Goal: Task Accomplishment & Management: Complete application form

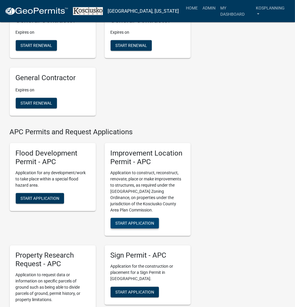
click at [134, 224] on span "Start Application" at bounding box center [134, 223] width 39 height 5
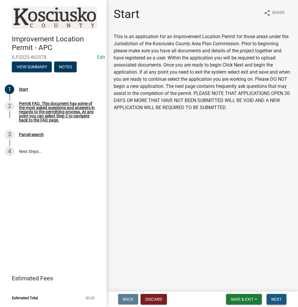
click at [272, 301] on span "Next" at bounding box center [277, 299] width 10 height 5
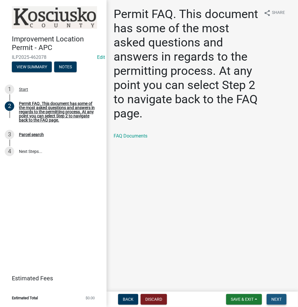
click at [276, 300] on span "Next" at bounding box center [277, 299] width 10 height 5
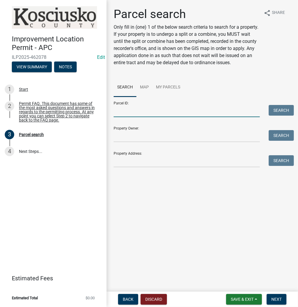
click at [155, 117] on input "Parcel ID:" at bounding box center [187, 111] width 146 height 12
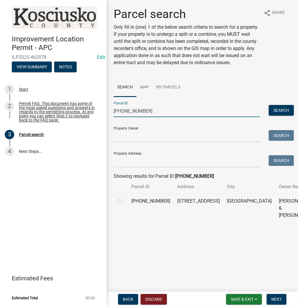
type input "[PHONE_NUMBER]"
click at [122, 223] on td at bounding box center [121, 208] width 14 height 29
click at [124, 198] on label at bounding box center [124, 198] width 0 height 0
click at [124, 202] on input "radio" at bounding box center [126, 200] width 4 height 4
radio input "true"
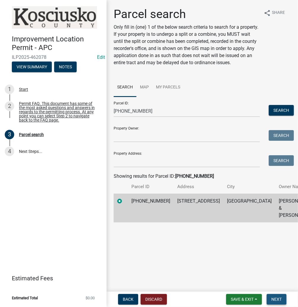
click at [277, 296] on button "Next" at bounding box center [277, 299] width 20 height 11
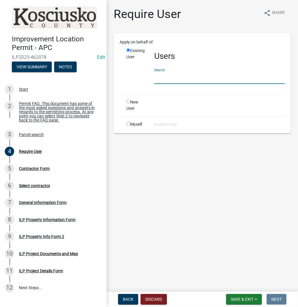
click at [206, 78] on input "text" at bounding box center [219, 78] width 131 height 12
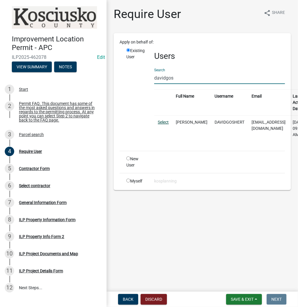
type input "davidgos"
click at [164, 121] on link "Select" at bounding box center [163, 122] width 11 height 5
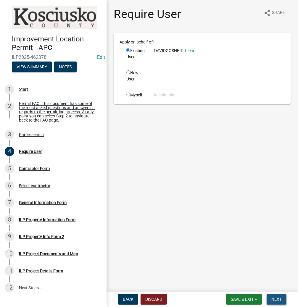
click at [278, 298] on span "Next" at bounding box center [277, 299] width 10 height 5
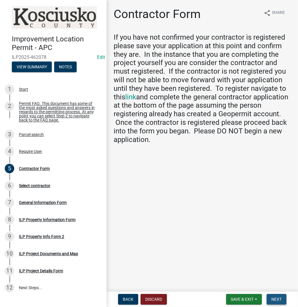
click at [275, 296] on button "Next" at bounding box center [277, 299] width 20 height 11
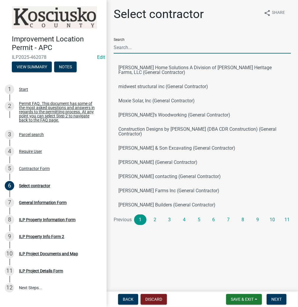
click at [144, 50] on input "Search" at bounding box center [202, 47] width 177 height 12
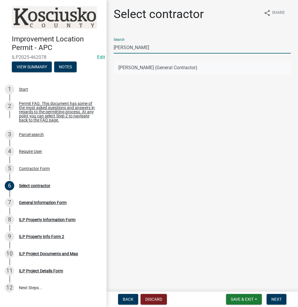
type input "david gosher"
click at [135, 65] on button "DAVID GOSHERT (General Contractor)" at bounding box center [202, 68] width 177 height 14
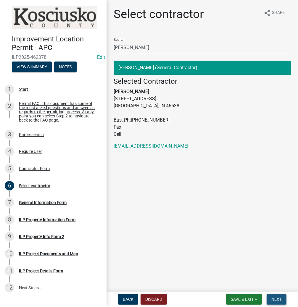
click at [276, 299] on span "Next" at bounding box center [277, 299] width 10 height 5
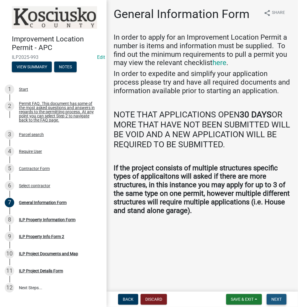
click at [272, 299] on span "Next" at bounding box center [277, 299] width 10 height 5
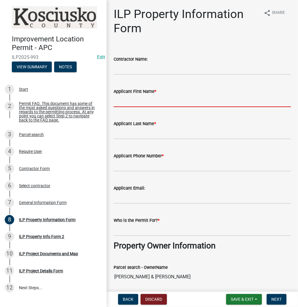
click at [146, 104] on input "Applicant First Name *" at bounding box center [202, 101] width 177 height 12
type input "DAVID"
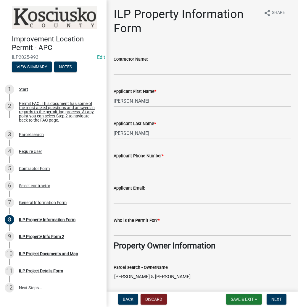
type input "GOSHERT"
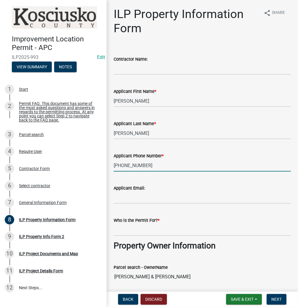
type input "574-527-2696"
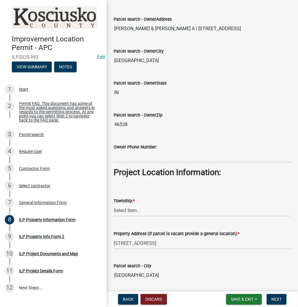
scroll to position [308, 0]
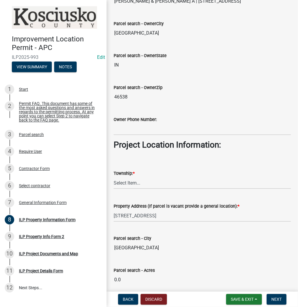
type input "[PERSON_NAME]"
click at [135, 184] on select "Select Item... Benton - Elkhart Co Clay Etna Franklin Harrison Jackson Jefferso…" at bounding box center [202, 183] width 177 height 12
click at [114, 177] on select "Select Item... Benton - Elkhart Co Clay Etna Franklin Harrison Jackson Jefferso…" at bounding box center [202, 183] width 177 height 12
select select "8aeb2c27-db4f-4f65-83dd-c512a3678cb2"
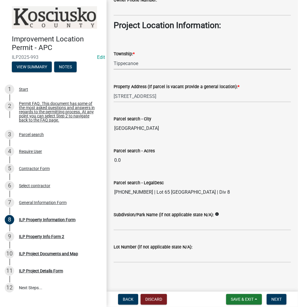
scroll to position [428, 0]
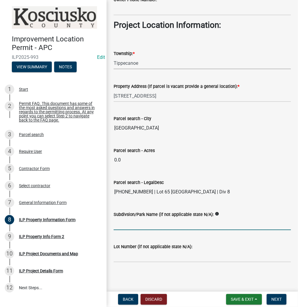
click at [134, 224] on input "Subdivsion/Park Name (if not applicable state N/A):" at bounding box center [202, 224] width 177 height 12
type input "STANTON LAKE ESTATES DIV 8"
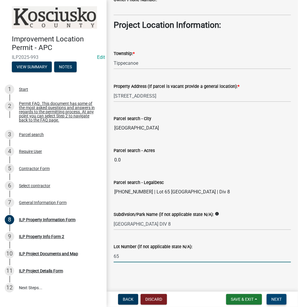
type input "65"
click at [276, 295] on button "Next" at bounding box center [277, 299] width 20 height 11
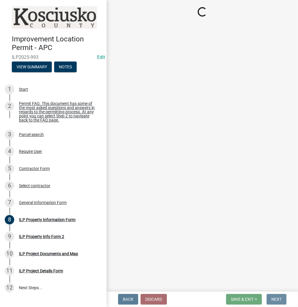
scroll to position [0, 0]
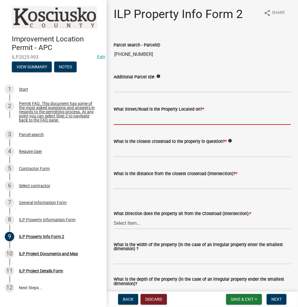
click at [121, 115] on input "What Street/Road is the Property Located on? *" at bounding box center [202, 119] width 177 height 12
type input "OLDFIELD DR"
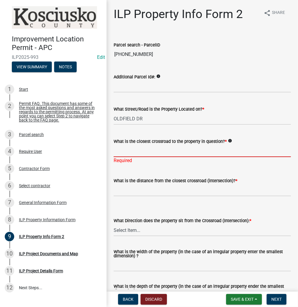
click at [131, 155] on input "What is the closest crossroad to the property in question? *" at bounding box center [202, 151] width 177 height 12
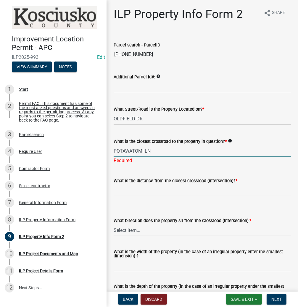
type input "POTAWATOMI LN"
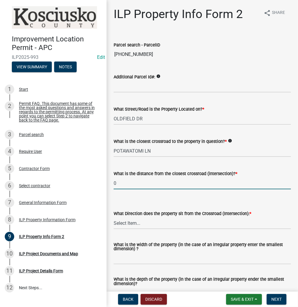
type input "0"
select select "d1e29b26-5d4c-45d9-9a17-32724f9b6679"
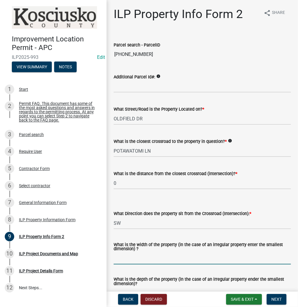
click at [145, 259] on input "What is the width of the property (in the case of an irregular property enter t…" at bounding box center [202, 259] width 177 height 12
type input "VARIES"
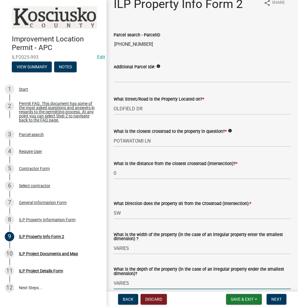
type input "VARIES"
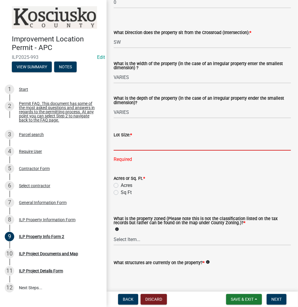
click at [140, 148] on input "text" at bounding box center [202, 145] width 177 height 12
type input "22320"
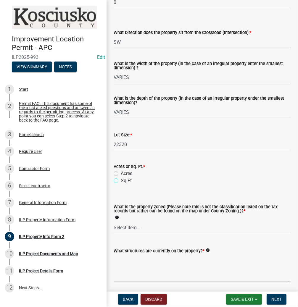
click at [121, 177] on input "Sq Ft" at bounding box center [123, 179] width 4 height 4
radio input "true"
select select "1146270b-2111-4e23-bf7f-74ce85cf7041"
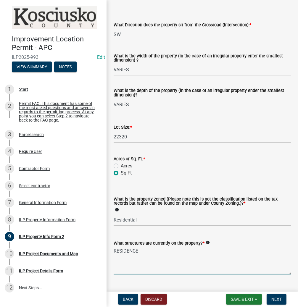
scroll to position [202, 0]
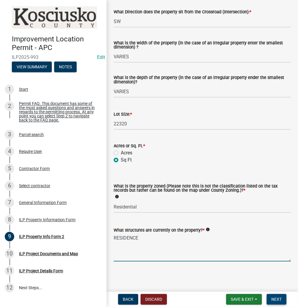
type textarea "RESIDENCE"
click at [279, 299] on span "Next" at bounding box center [277, 299] width 10 height 5
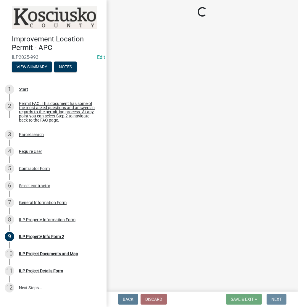
scroll to position [0, 0]
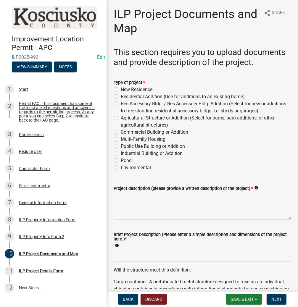
click at [121, 98] on label "Residential Addition (Use for additions to an existing home)" at bounding box center [183, 96] width 124 height 7
click at [121, 97] on input "Residential Addition (Use for additions to an existing home)" at bounding box center [123, 95] width 4 height 4
radio input "true"
click at [166, 203] on textarea "Project description (please provide a written description of the project): *" at bounding box center [202, 206] width 177 height 28
type textarea "SHED"
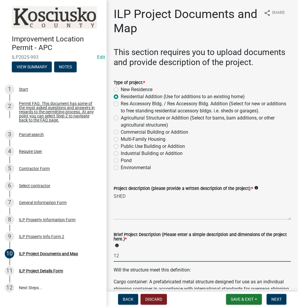
type input "12"
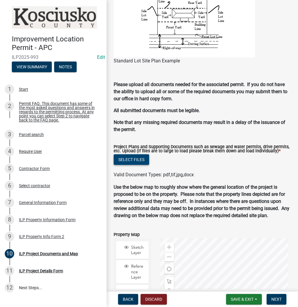
scroll to position [560, 0]
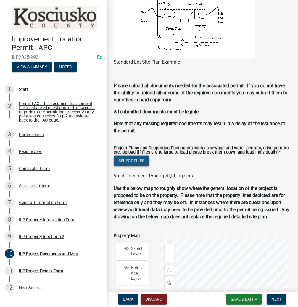
click at [138, 166] on button "Select files" at bounding box center [132, 161] width 36 height 11
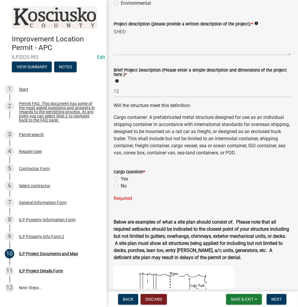
scroll to position [157, 0]
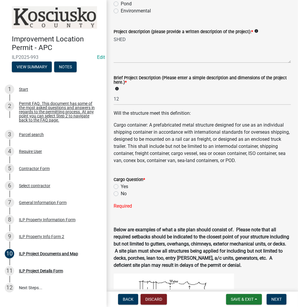
click at [121, 197] on label "No" at bounding box center [124, 193] width 6 height 7
click at [121, 194] on input "No" at bounding box center [123, 192] width 4 height 4
radio input "true"
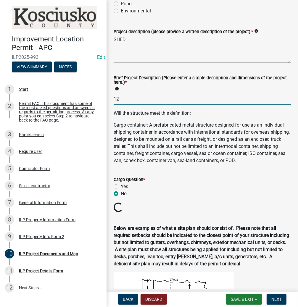
click at [142, 94] on input "12" at bounding box center [202, 99] width 177 height 12
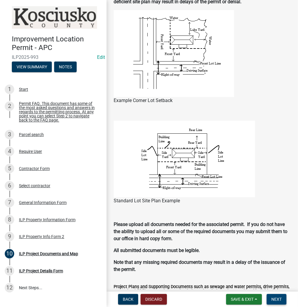
scroll to position [417, 0]
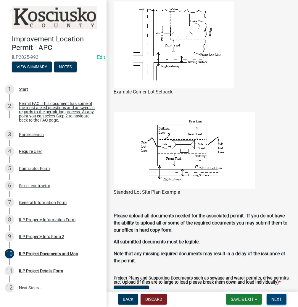
type input "12X22 SHED"
click at [275, 301] on span "Next" at bounding box center [277, 299] width 10 height 5
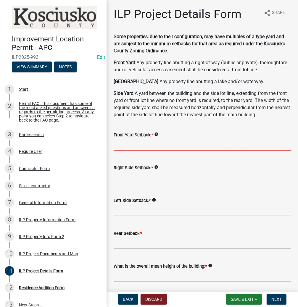
click at [125, 151] on input "text" at bounding box center [202, 145] width 177 height 12
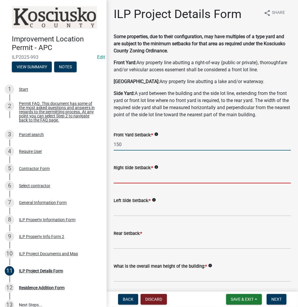
type input "150.0"
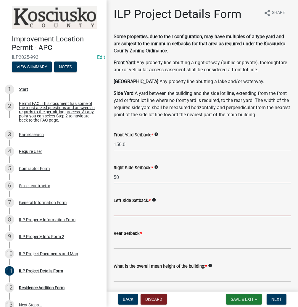
type input "50.0"
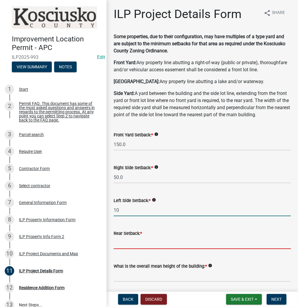
type input "10.0"
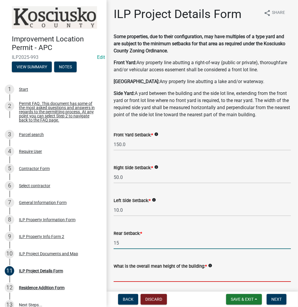
type input "15.0"
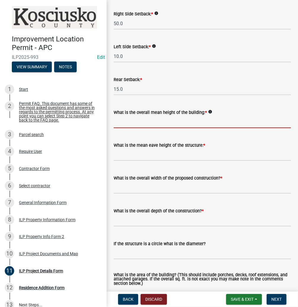
scroll to position [173, 0]
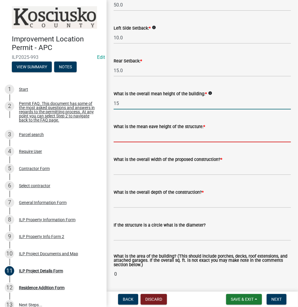
type input "15.0"
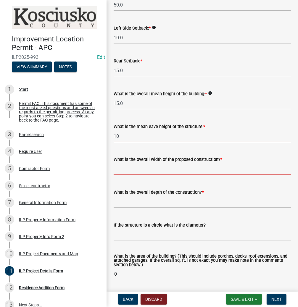
type input "10.0"
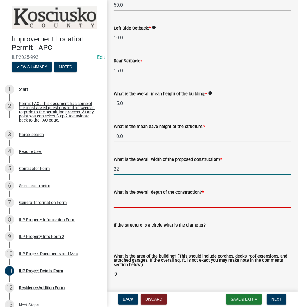
type input "22.00"
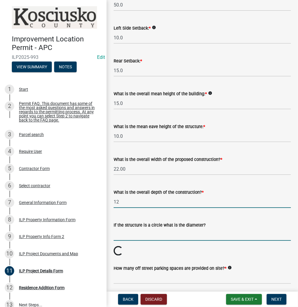
type input "12.00"
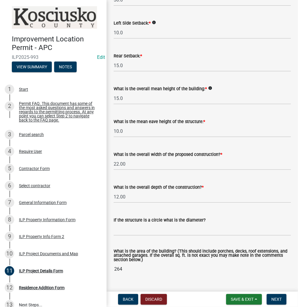
scroll to position [349, 0]
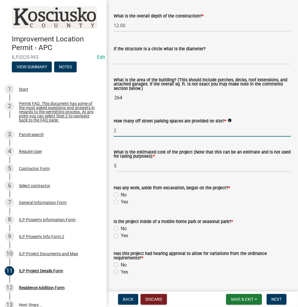
type input "2"
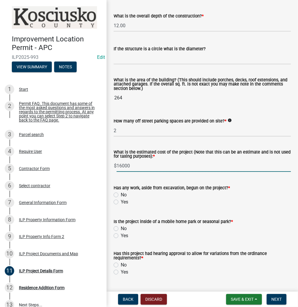
type input "16000"
click at [121, 192] on input "No" at bounding box center [123, 194] width 4 height 4
radio input "true"
click at [121, 225] on input "No" at bounding box center [123, 227] width 4 height 4
radio input "true"
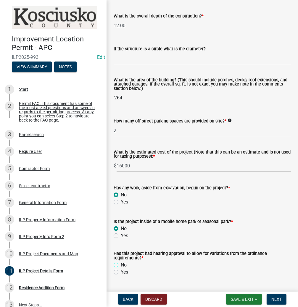
click at [121, 262] on input "No" at bounding box center [123, 264] width 4 height 4
radio input "true"
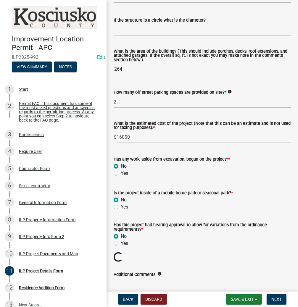
scroll to position [411, 0]
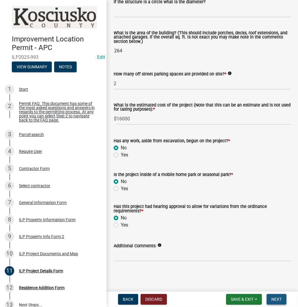
click at [275, 299] on span "Next" at bounding box center [277, 299] width 10 height 5
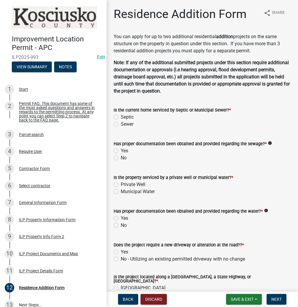
click at [121, 117] on label "Septic" at bounding box center [127, 117] width 13 height 7
click at [121, 117] on input "Septic" at bounding box center [123, 116] width 4 height 4
radio input "true"
click at [121, 150] on label "Yes" at bounding box center [124, 150] width 7 height 7
click at [121, 150] on input "Yes" at bounding box center [123, 149] width 4 height 4
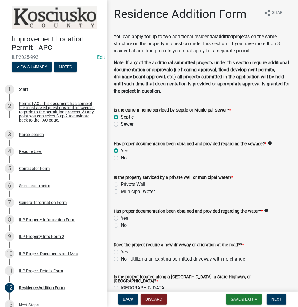
radio input "true"
click at [121, 184] on label "Private Well" at bounding box center [133, 184] width 25 height 7
click at [121, 184] on input "Private Well" at bounding box center [123, 183] width 4 height 4
radio input "true"
click at [121, 219] on label "Yes" at bounding box center [124, 218] width 7 height 7
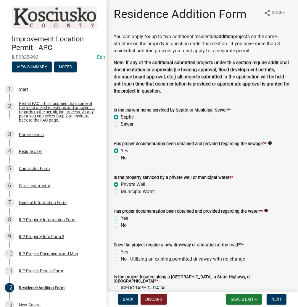
click at [121, 219] on input "Yes" at bounding box center [123, 217] width 4 height 4
radio input "true"
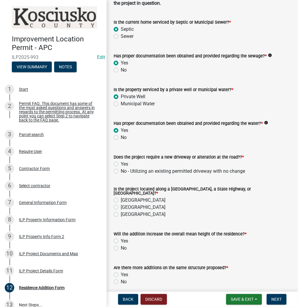
scroll to position [95, 0]
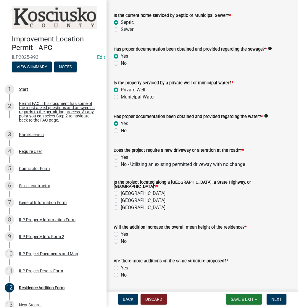
click at [121, 165] on label "No - Utilizing an existing permitted driveway with no change" at bounding box center [183, 164] width 124 height 7
click at [121, 165] on input "No - Utilizing an existing permitted driveway with no change" at bounding box center [123, 163] width 4 height 4
radio input "true"
click at [121, 190] on label "County Road" at bounding box center [143, 193] width 45 height 7
click at [121, 190] on input "County Road" at bounding box center [123, 192] width 4 height 4
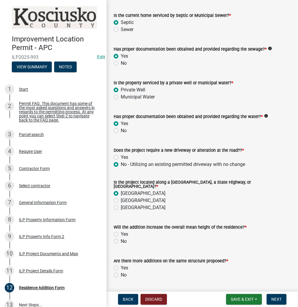
radio input "true"
click at [121, 240] on label "No" at bounding box center [124, 241] width 6 height 7
click at [121, 240] on input "No" at bounding box center [123, 240] width 4 height 4
radio input "true"
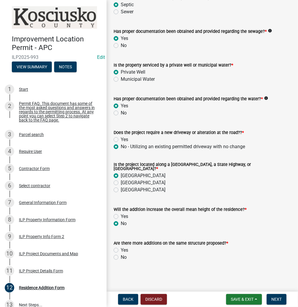
scroll to position [110, 0]
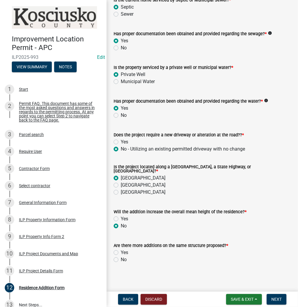
click at [121, 256] on label "No" at bounding box center [124, 259] width 6 height 7
click at [121, 256] on input "No" at bounding box center [123, 258] width 4 height 4
radio input "true"
click at [239, 297] on span "Save & Exit" at bounding box center [242, 299] width 23 height 5
click at [226, 271] on button "Save" at bounding box center [238, 270] width 47 height 14
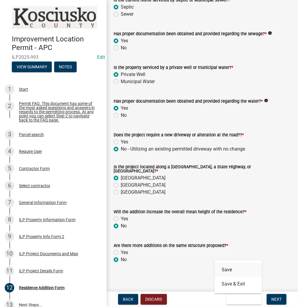
scroll to position [0, 0]
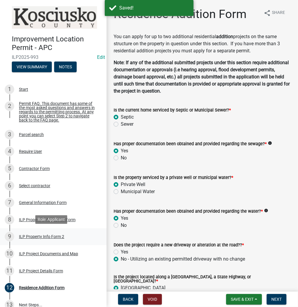
click at [30, 237] on div "ILP Property Info Form 2" at bounding box center [41, 237] width 45 height 4
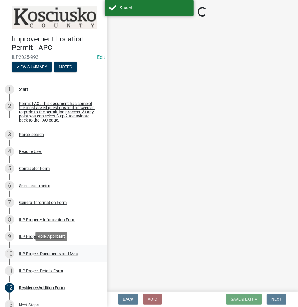
click at [39, 252] on div "ILP Project Documents and Map" at bounding box center [48, 254] width 59 height 4
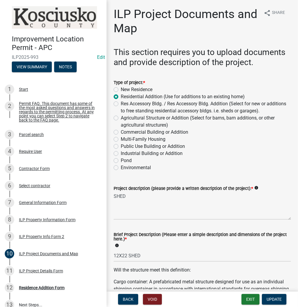
click at [121, 104] on label "Res Accessory Bldg. / Res Accessory Bldg. Addition (Select for new or additions…" at bounding box center [206, 107] width 170 height 14
click at [121, 104] on input "Res Accessory Bldg. / Res Accessory Bldg. Addition (Select for new or additions…" at bounding box center [123, 102] width 4 height 4
radio input "true"
click at [274, 299] on span "Update" at bounding box center [274, 299] width 15 height 5
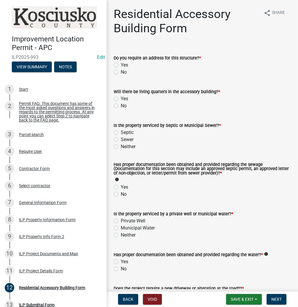
click at [121, 71] on label "No" at bounding box center [124, 72] width 6 height 7
click at [121, 71] on input "No" at bounding box center [123, 71] width 4 height 4
radio input "true"
click at [121, 107] on label "No" at bounding box center [124, 105] width 6 height 7
click at [121, 106] on input "No" at bounding box center [123, 104] width 4 height 4
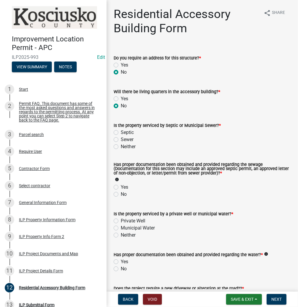
radio input "true"
click at [121, 133] on label "Septic" at bounding box center [127, 132] width 13 height 7
click at [121, 133] on input "Septic" at bounding box center [123, 131] width 4 height 4
radio input "true"
click at [118, 187] on div "Yes" at bounding box center [202, 187] width 177 height 7
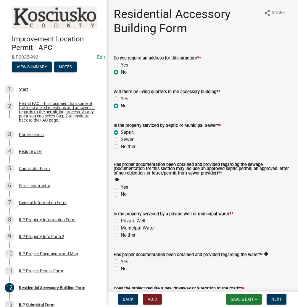
click at [121, 220] on label "Private Well" at bounding box center [133, 221] width 25 height 7
click at [121, 220] on input "Private Well" at bounding box center [123, 220] width 4 height 4
radio input "true"
click at [121, 188] on label "Yes" at bounding box center [124, 187] width 7 height 7
click at [121, 188] on input "Yes" at bounding box center [123, 186] width 4 height 4
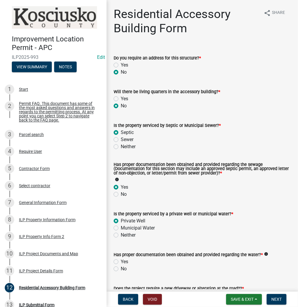
radio input "true"
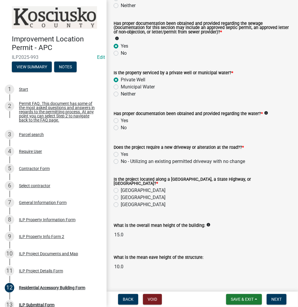
scroll to position [142, 0]
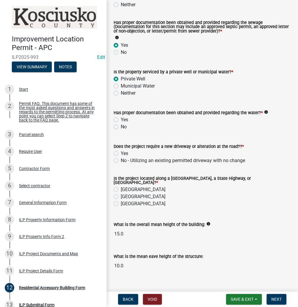
click at [121, 118] on label "Yes" at bounding box center [124, 119] width 7 height 7
click at [121, 118] on input "Yes" at bounding box center [123, 118] width 4 height 4
radio input "true"
click at [121, 160] on label "No - Utilizing an existing permitted driveway with no change" at bounding box center [183, 160] width 124 height 7
click at [121, 160] on input "No - Utilizing an existing permitted driveway with no change" at bounding box center [123, 159] width 4 height 4
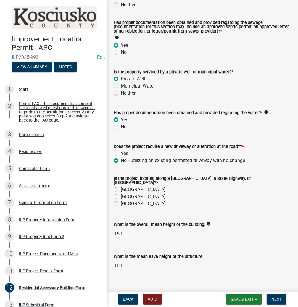
radio input "true"
click at [121, 187] on label "County Road" at bounding box center [143, 189] width 45 height 7
click at [121, 187] on input "County Road" at bounding box center [123, 188] width 4 height 4
radio input "true"
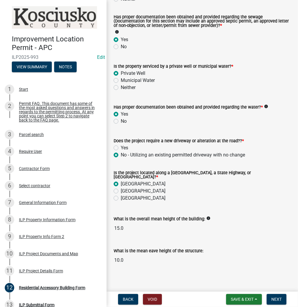
scroll to position [150, 0]
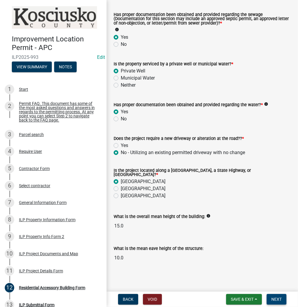
click at [274, 301] on span "Next" at bounding box center [277, 299] width 10 height 5
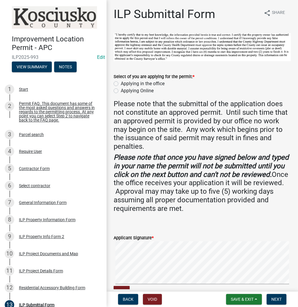
click at [121, 83] on label "Applying in the office" at bounding box center [143, 83] width 44 height 7
click at [121, 83] on input "Applying in the office" at bounding box center [123, 82] width 4 height 4
radio input "true"
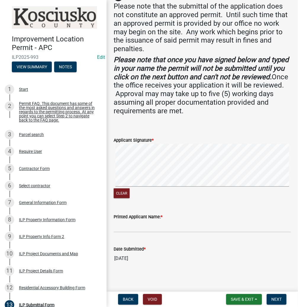
scroll to position [100, 0]
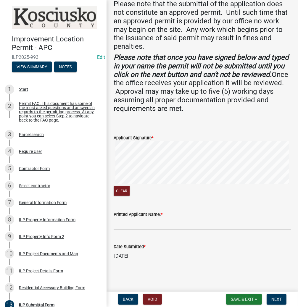
click at [140, 191] on div "Clear" at bounding box center [202, 170] width 177 height 56
click at [126, 224] on input "Printed Applicant Name: *" at bounding box center [202, 224] width 177 height 12
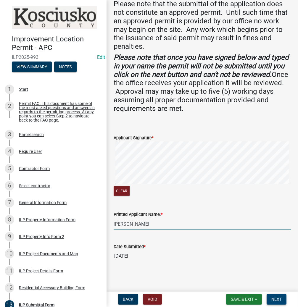
type input "DAVID GOSHERT"
click at [278, 298] on span "Next" at bounding box center [277, 299] width 10 height 5
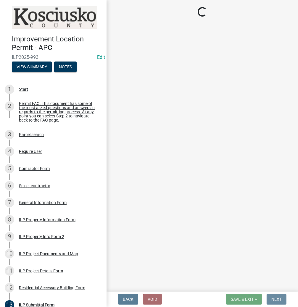
scroll to position [0, 0]
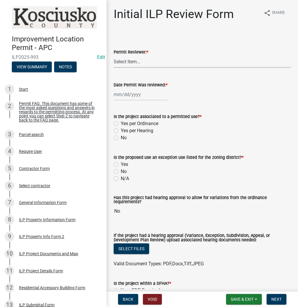
click at [134, 65] on select "Select Item... MMS LT AT CS Vacant Vacant" at bounding box center [202, 62] width 177 height 12
click at [114, 56] on select "Select Item... MMS LT AT CS Vacant Vacant" at bounding box center [202, 62] width 177 height 12
select select "fc758b50-acba-4166-9f24-5248f0f78016"
click at [126, 95] on div at bounding box center [141, 95] width 54 height 12
select select "8"
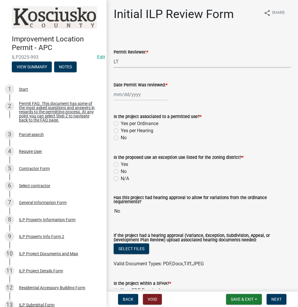
select select "2025"
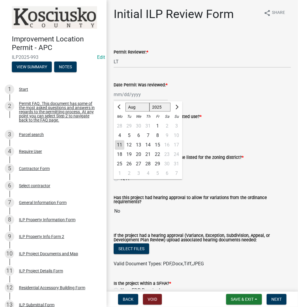
click at [117, 143] on div "11" at bounding box center [119, 144] width 9 height 9
type input "08/11/2025"
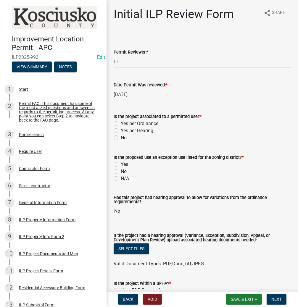
click at [121, 123] on label "Yes per Ordinance" at bounding box center [140, 123] width 38 height 7
click at [121, 123] on input "Yes per Ordinance" at bounding box center [123, 122] width 4 height 4
radio input "true"
click at [121, 172] on label "No" at bounding box center [124, 171] width 6 height 7
click at [121, 172] on input "No" at bounding box center [123, 170] width 4 height 4
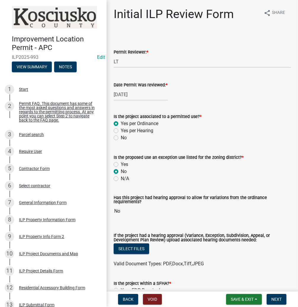
radio input "true"
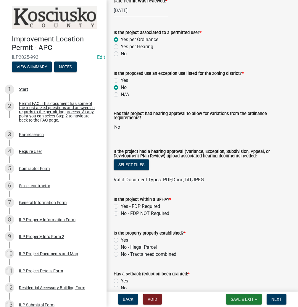
scroll to position [142, 0]
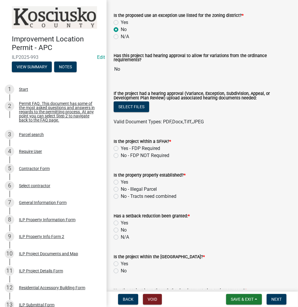
click at [121, 156] on label "No - FDP NOT Required" at bounding box center [145, 155] width 49 height 7
click at [121, 156] on input "No - FDP NOT Required" at bounding box center [123, 154] width 4 height 4
radio input "true"
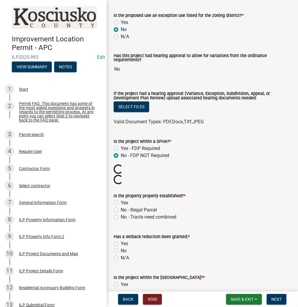
click at [121, 202] on label "Yes" at bounding box center [124, 203] width 7 height 7
click at [121, 202] on input "Yes" at bounding box center [123, 202] width 4 height 4
radio input "true"
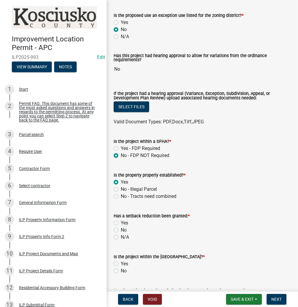
click at [121, 231] on label "No" at bounding box center [124, 230] width 6 height 7
click at [121, 231] on input "No" at bounding box center [123, 229] width 4 height 4
radio input "true"
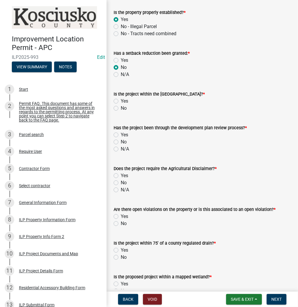
scroll to position [308, 0]
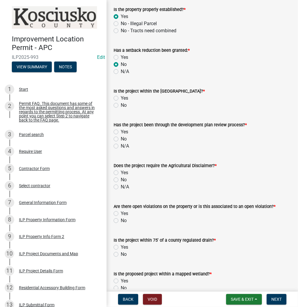
click at [121, 106] on label "No" at bounding box center [124, 105] width 6 height 7
click at [121, 106] on input "No" at bounding box center [123, 104] width 4 height 4
radio input "true"
click at [121, 145] on label "N/A" at bounding box center [125, 146] width 8 height 7
click at [121, 145] on input "N/A" at bounding box center [123, 145] width 4 height 4
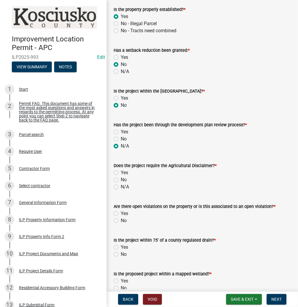
radio input "true"
click at [121, 188] on label "N/A" at bounding box center [125, 187] width 8 height 7
click at [121, 187] on input "N/A" at bounding box center [123, 186] width 4 height 4
radio input "true"
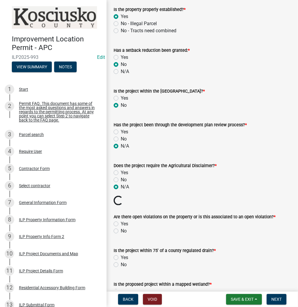
click at [121, 230] on label "No" at bounding box center [124, 231] width 6 height 7
click at [121, 230] on input "No" at bounding box center [123, 230] width 4 height 4
radio input "true"
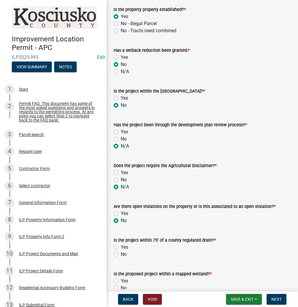
click at [121, 255] on label "No" at bounding box center [124, 254] width 6 height 7
click at [121, 255] on input "No" at bounding box center [123, 253] width 4 height 4
radio input "true"
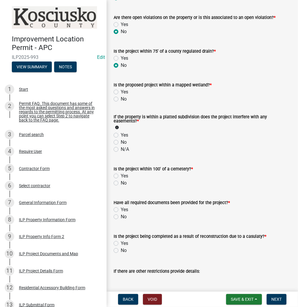
scroll to position [497, 0]
click at [121, 99] on label "No" at bounding box center [124, 98] width 6 height 7
click at [121, 99] on input "No" at bounding box center [123, 97] width 4 height 4
radio input "true"
click at [121, 142] on label "No" at bounding box center [124, 142] width 6 height 7
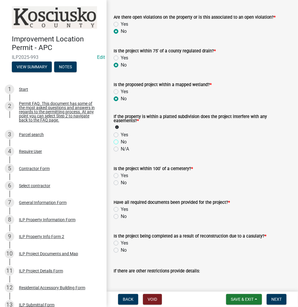
click at [121, 142] on input "No" at bounding box center [123, 141] width 4 height 4
radio input "true"
click at [121, 183] on label "No" at bounding box center [124, 182] width 6 height 7
click at [121, 183] on input "No" at bounding box center [123, 181] width 4 height 4
radio input "true"
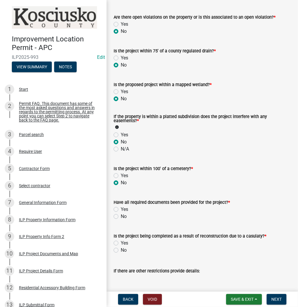
click at [121, 209] on label "Yes" at bounding box center [124, 209] width 7 height 7
click at [121, 209] on input "Yes" at bounding box center [123, 208] width 4 height 4
radio input "true"
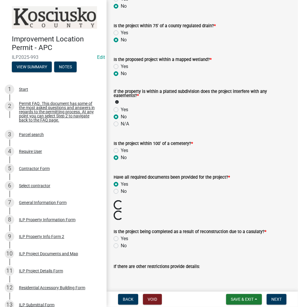
scroll to position [595, 0]
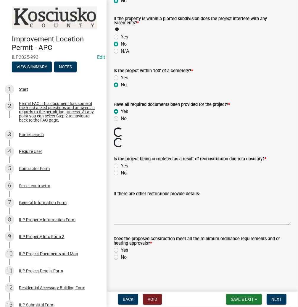
click at [117, 176] on wm-data-entity-input "Is the project being completed as a result of reconstruction due to a casulaty?…" at bounding box center [202, 165] width 177 height 34
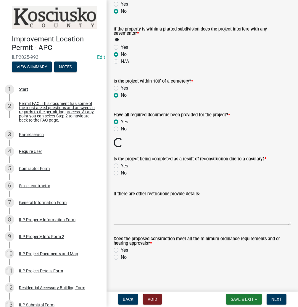
click at [121, 174] on label "No" at bounding box center [124, 173] width 6 height 7
click at [121, 174] on input "No" at bounding box center [123, 172] width 4 height 4
radio input "true"
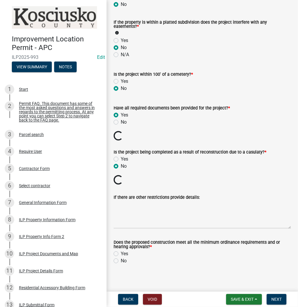
scroll to position [595, 0]
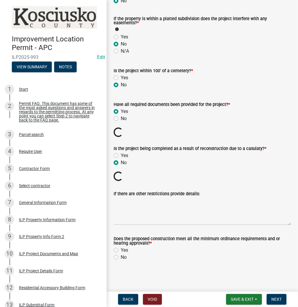
click at [121, 248] on label "Yes" at bounding box center [124, 250] width 7 height 7
click at [121, 248] on input "Yes" at bounding box center [123, 249] width 4 height 4
radio input "true"
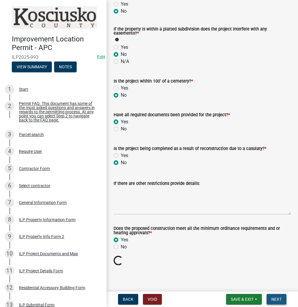
click at [277, 297] on span "Next" at bounding box center [277, 299] width 10 height 5
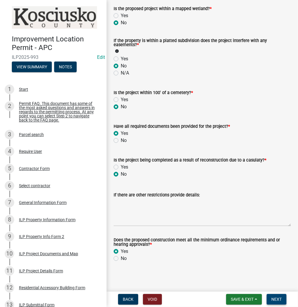
scroll to position [575, 0]
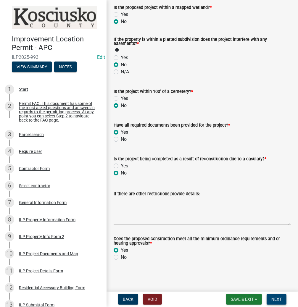
click at [278, 302] on span "Next" at bounding box center [277, 299] width 10 height 5
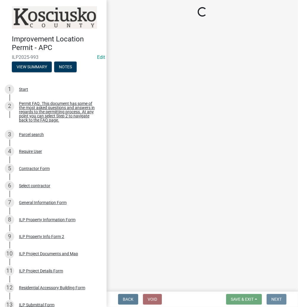
scroll to position [0, 0]
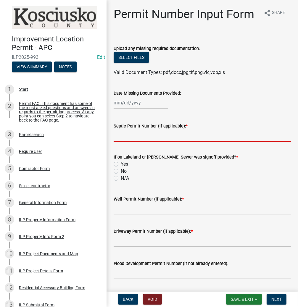
click at [132, 138] on input "Septic Permit Number (if applicable): *" at bounding box center [202, 136] width 177 height 12
type input "LONO"
click at [121, 168] on input "No" at bounding box center [123, 170] width 4 height 4
radio input "true"
click at [121, 175] on input "N/A" at bounding box center [123, 177] width 4 height 4
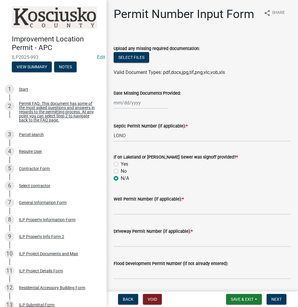
radio input "true"
type input "LONO"
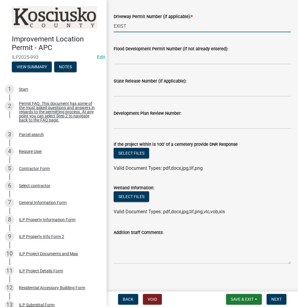
scroll to position [217, 0]
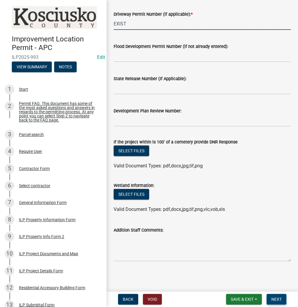
type input "EXIST"
click at [277, 299] on span "Next" at bounding box center [277, 299] width 10 height 5
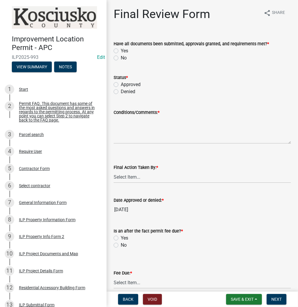
click at [121, 51] on label "Yes" at bounding box center [124, 50] width 7 height 7
click at [121, 51] on input "Yes" at bounding box center [123, 49] width 4 height 4
radio input "true"
click at [121, 84] on label "Approved" at bounding box center [131, 84] width 20 height 7
click at [121, 84] on input "Approved" at bounding box center [123, 83] width 4 height 4
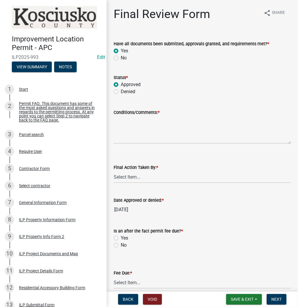
radio input "true"
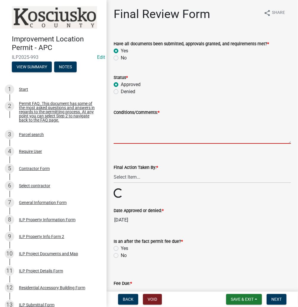
click at [156, 130] on textarea "Conditions/Comments: *" at bounding box center [202, 130] width 177 height 28
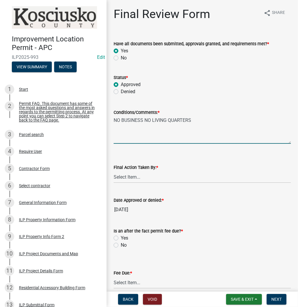
type textarea "NO BUSINESS NO LIVING QUARTERS"
select select "fc758b50-acba-4166-9f24-5248f0f78016"
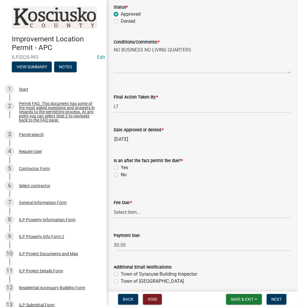
scroll to position [94, 0]
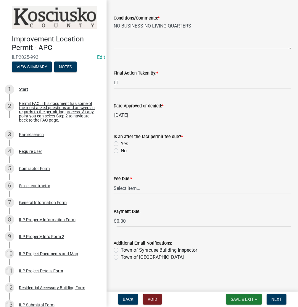
click at [121, 151] on label "No" at bounding box center [124, 150] width 6 height 7
click at [121, 151] on input "No" at bounding box center [123, 149] width 4 height 4
radio input "true"
click at [123, 190] on select "Select Item... N/A $10.00 $25.00 $125.00 $250 $500 $500 + $10.00 for every 10 s…" at bounding box center [202, 188] width 177 height 12
click at [114, 195] on select "Select Item... N/A $10.00 $25.00 $125.00 $250 $500 $500 + $10.00 for every 10 s…" at bounding box center [202, 188] width 177 height 12
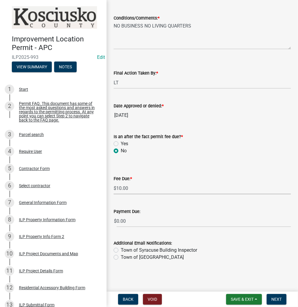
select select "6f482d1d-eb35-47e6-92b0-143404755581"
click at [278, 298] on span "Next" at bounding box center [277, 299] width 10 height 5
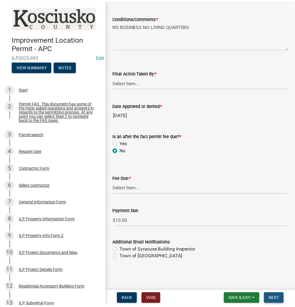
scroll to position [0, 0]
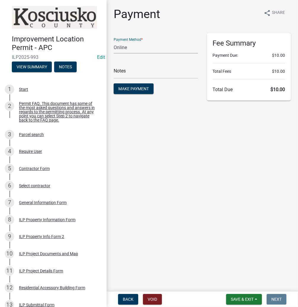
click at [139, 50] on select "Credit Card POS Check Cash Online" at bounding box center [156, 47] width 84 height 12
select select "2: 1"
click at [114, 41] on select "Credit Card POS Check Cash Online" at bounding box center [156, 47] width 84 height 12
click at [128, 89] on span "Make Payment" at bounding box center [133, 88] width 30 height 5
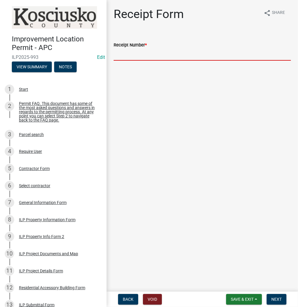
click at [219, 59] on input "Receipt Number *" at bounding box center [202, 55] width 177 height 12
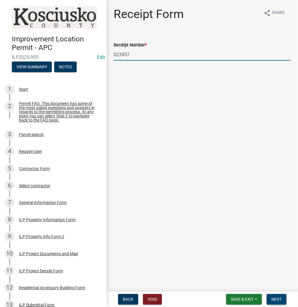
type input "023457"
click at [278, 300] on span "Next" at bounding box center [277, 299] width 10 height 5
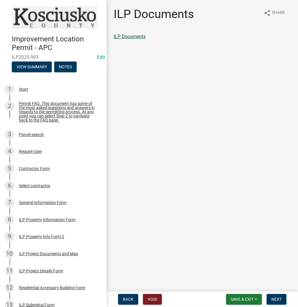
click at [134, 36] on link "ILP Documents" at bounding box center [130, 37] width 32 height 6
click at [274, 300] on span "Next" at bounding box center [277, 299] width 10 height 5
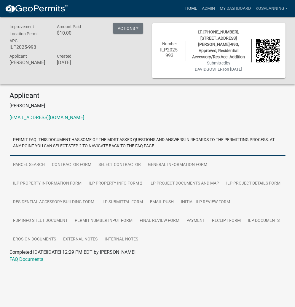
click at [193, 7] on link "Home" at bounding box center [191, 8] width 17 height 11
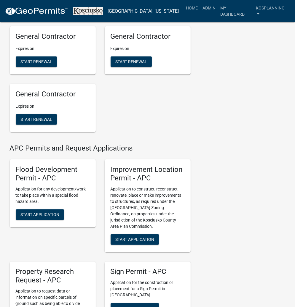
scroll to position [545, 0]
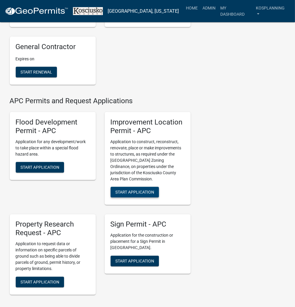
click at [150, 190] on span "Start Application" at bounding box center [134, 192] width 39 height 5
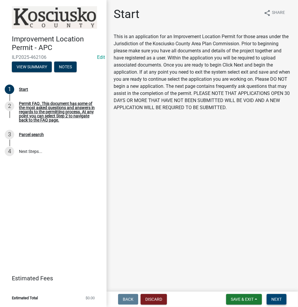
click at [277, 301] on span "Next" at bounding box center [277, 299] width 10 height 5
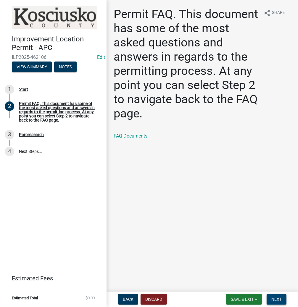
click at [278, 299] on span "Next" at bounding box center [277, 299] width 10 height 5
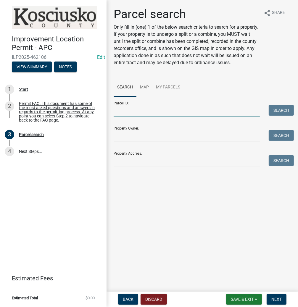
click at [130, 117] on input "Parcel ID:" at bounding box center [187, 111] width 146 height 12
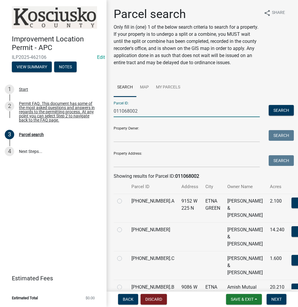
type input "011068002"
click at [124, 227] on label at bounding box center [124, 227] width 0 height 0
click at [124, 230] on input "radio" at bounding box center [126, 229] width 4 height 4
radio input "true"
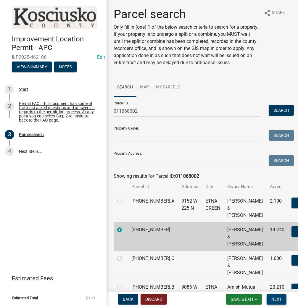
click at [284, 300] on button "Next" at bounding box center [277, 299] width 20 height 11
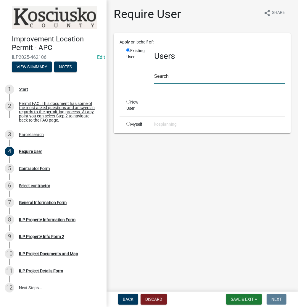
click at [161, 80] on input "text" at bounding box center [219, 78] width 131 height 12
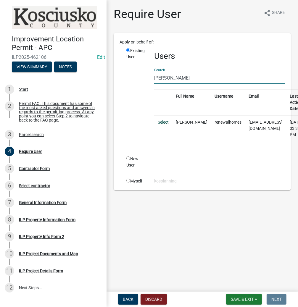
type input "WENDELL MILLER"
click at [163, 121] on link "Select" at bounding box center [163, 122] width 11 height 5
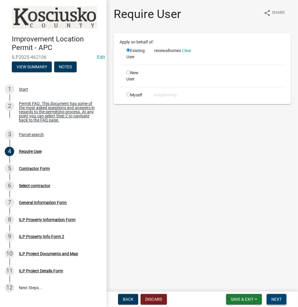
click at [274, 298] on span "Next" at bounding box center [277, 299] width 10 height 5
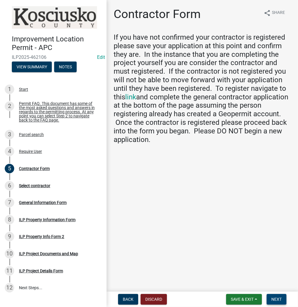
click at [276, 301] on span "Next" at bounding box center [277, 299] width 10 height 5
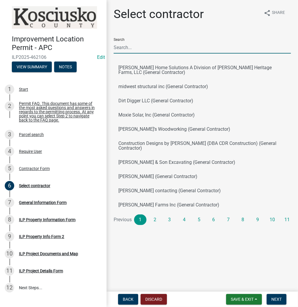
click at [131, 46] on input "Search" at bounding box center [202, 47] width 177 height 12
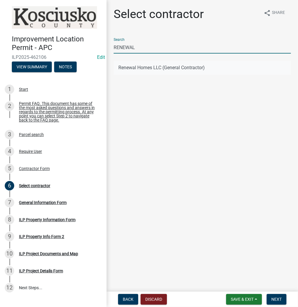
type input "RENEWAL"
click at [143, 63] on button "Renewal Homes LLC (General Contractor)" at bounding box center [202, 68] width 177 height 14
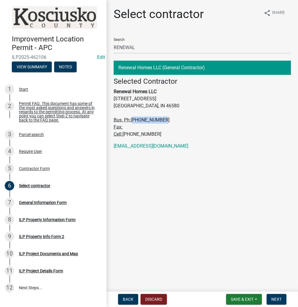
drag, startPoint x: 132, startPoint y: 120, endPoint x: 163, endPoint y: 119, distance: 31.1
click at [163, 119] on address "Selected Contractor Renewal Homes LLC 501 Argonne Road Warsaw, IN 46580 Bus. Ph…" at bounding box center [202, 107] width 177 height 61
copy span "574-527-2233"
click at [271, 296] on button "Next" at bounding box center [277, 299] width 20 height 11
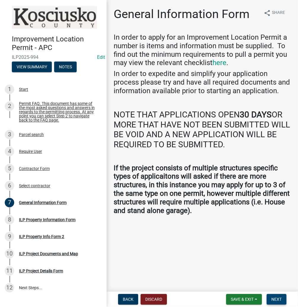
click at [282, 303] on button "Next" at bounding box center [277, 299] width 20 height 11
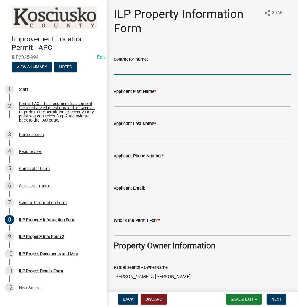
drag, startPoint x: 128, startPoint y: 70, endPoint x: 133, endPoint y: 73, distance: 6.0
click at [128, 70] on input "Contractor Name:" at bounding box center [202, 69] width 177 height 12
type input "RENEWAL HOMES LLC"
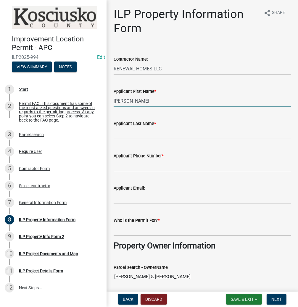
type input "CHRISTINE"
type input "BROWN"
paste input "574-527-2233"
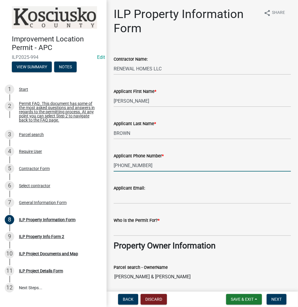
type input "574-527-2233"
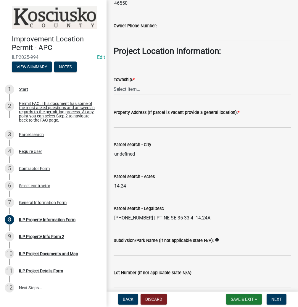
scroll to position [403, 0]
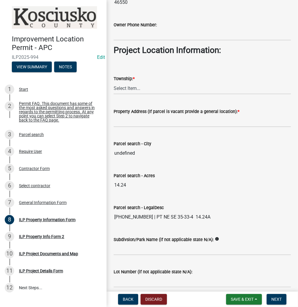
type input "JEFF & JENNIFER ACTON"
click at [126, 86] on select "Select Item... Benton - Elkhart Co Clay Etna Franklin Harrison Jackson Jefferso…" at bounding box center [202, 88] width 177 height 12
click at [114, 82] on select "Select Item... Benton - Elkhart Co Clay Etna Franklin Harrison Jackson Jefferso…" at bounding box center [202, 88] width 177 height 12
select select "3422abd6-54fc-4c96-832b-3437041c7235"
click at [122, 122] on input "Property Address (If parcel is vacant provide a general location): *" at bounding box center [202, 121] width 177 height 12
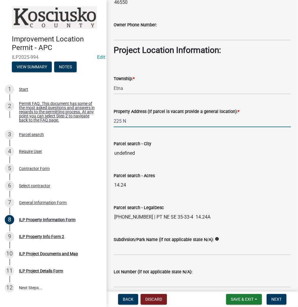
click at [153, 119] on input "225 N" at bounding box center [202, 121] width 177 height 12
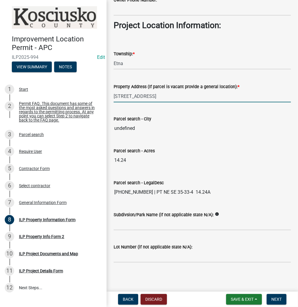
scroll to position [428, 0]
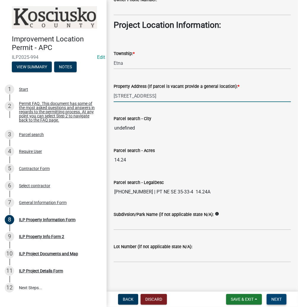
type input "225 N ETNA GREEN IN"
click at [277, 301] on span "Next" at bounding box center [277, 299] width 10 height 5
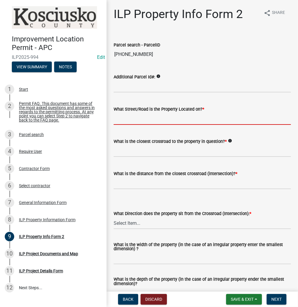
click at [151, 115] on input "What Street/Road is the Property Located on? *" at bounding box center [202, 119] width 177 height 12
type input "225 N"
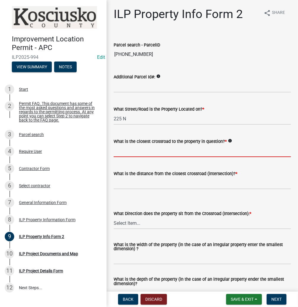
drag, startPoint x: 133, startPoint y: 153, endPoint x: 134, endPoint y: 149, distance: 3.7
click at [133, 153] on input "What is the closest crossroad to the property in question? *" at bounding box center [202, 151] width 177 height 12
type input "950 W"
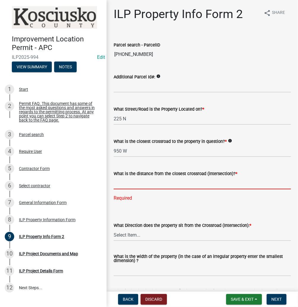
click at [132, 184] on input "text" at bounding box center [202, 183] width 177 height 12
type input "1317"
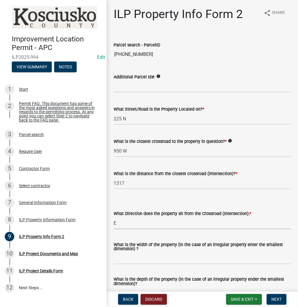
select select "5d8d9a6f-68f4-4910-b8ad-905844ed2da1"
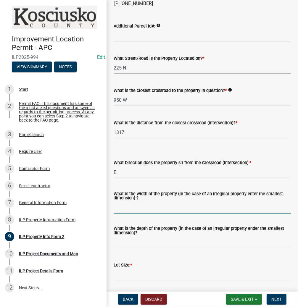
scroll to position [71, 0]
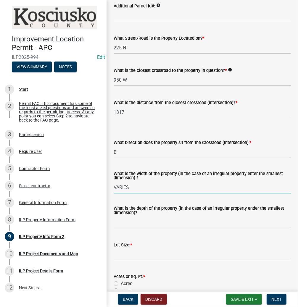
type input "VARIES"
type input "14.24"
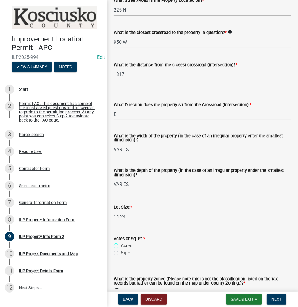
scroll to position [142, 0]
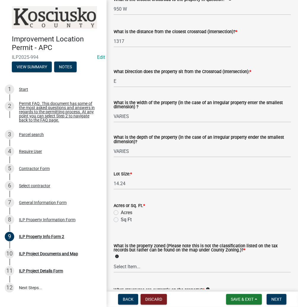
click at [121, 213] on label "Acres" at bounding box center [127, 212] width 12 height 7
click at [121, 213] on input "Acres" at bounding box center [123, 211] width 4 height 4
radio input "true"
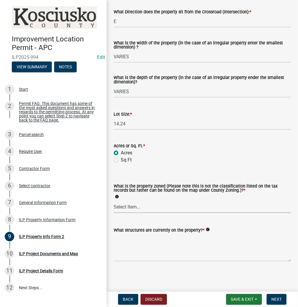
click at [123, 207] on select "Select Item... Agricultural Agricultural 2 Commercial Environmental Industrial …" at bounding box center [202, 207] width 177 height 12
click at [114, 201] on select "Select Item... Agricultural Agricultural 2 Commercial Environmental Industrial …" at bounding box center [202, 207] width 177 height 12
select select "ea119d11-e52e-4559-b746-af06211fe819"
click at [135, 245] on textarea "What structures are currently on the property? *" at bounding box center [202, 248] width 177 height 28
type textarea "VACANT"
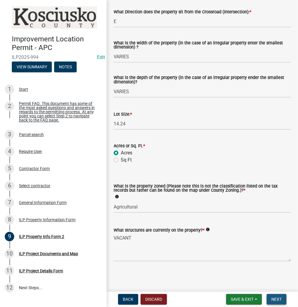
click at [277, 295] on button "Next" at bounding box center [277, 299] width 20 height 11
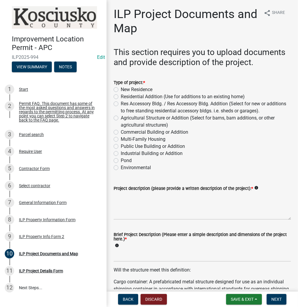
click at [121, 89] on label "New Residence" at bounding box center [137, 89] width 32 height 7
click at [121, 89] on input "New Residence" at bounding box center [123, 88] width 4 height 4
radio input "true"
drag, startPoint x: 135, startPoint y: 203, endPoint x: 136, endPoint y: 199, distance: 4.2
click at [136, 200] on textarea "Project description (please provide a written description of the project): *" at bounding box center [202, 206] width 177 height 28
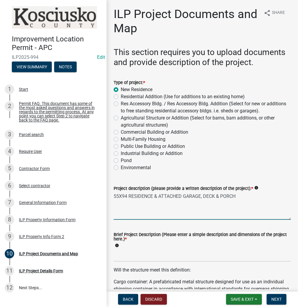
click at [159, 195] on textarea "55X94 RESIDENCE & ATTACHED GARAGE, DECK & PORCH" at bounding box center [202, 206] width 177 height 28
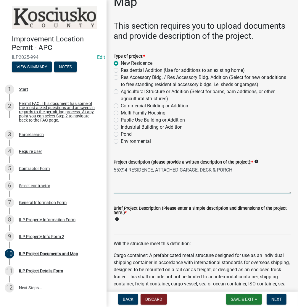
scroll to position [71, 0]
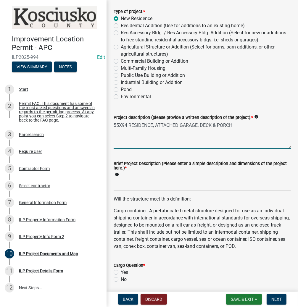
type textarea "55X94 RESIDENCE, ATTACHED GARAGE, DECK & PORCH"
click at [120, 186] on input "Brief Project Description (Please enter a simple description and dimensions of …" at bounding box center [202, 185] width 177 height 12
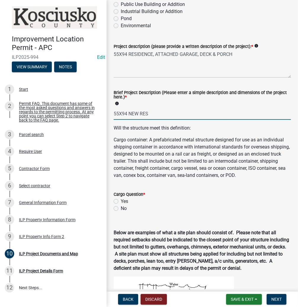
scroll to position [189, 0]
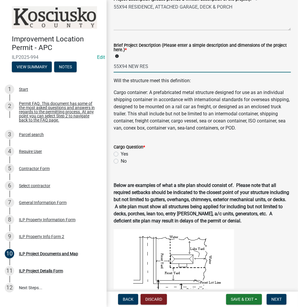
type input "55X94 NEW RES"
click at [121, 165] on label "No" at bounding box center [124, 161] width 6 height 7
click at [121, 162] on input "No" at bounding box center [123, 160] width 4 height 4
radio input "true"
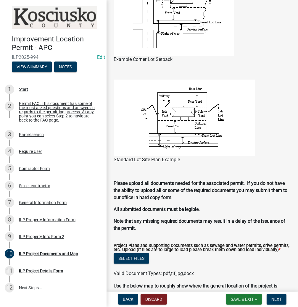
scroll to position [440, 0]
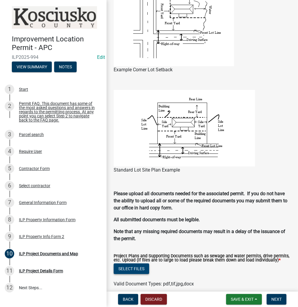
click at [133, 274] on button "Select files" at bounding box center [132, 269] width 36 height 11
click at [141, 272] on button "Select files" at bounding box center [132, 269] width 36 height 11
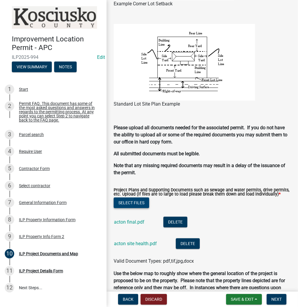
scroll to position [511, 0]
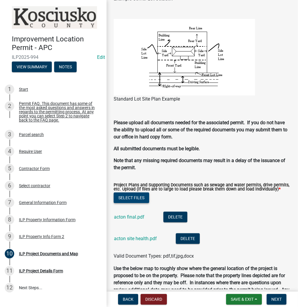
click at [142, 203] on button "Select files" at bounding box center [132, 198] width 36 height 11
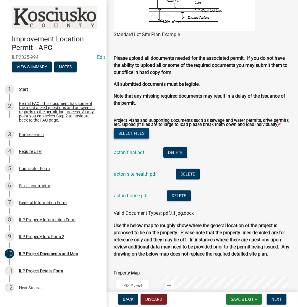
scroll to position [582, 0]
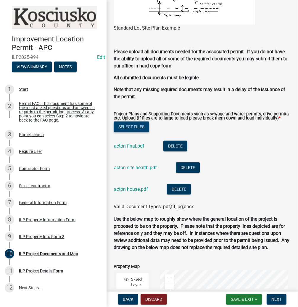
click at [131, 131] on button "Select files" at bounding box center [132, 127] width 36 height 11
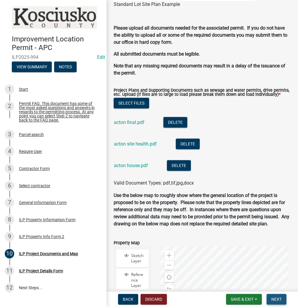
click at [281, 301] on span "Next" at bounding box center [277, 299] width 10 height 5
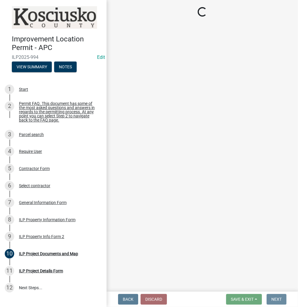
scroll to position [0, 0]
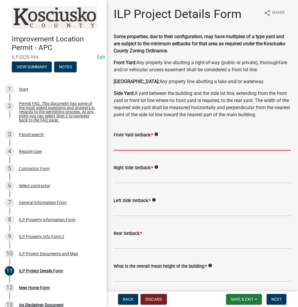
click at [123, 151] on input "text" at bounding box center [202, 145] width 177 height 12
type input "379.6"
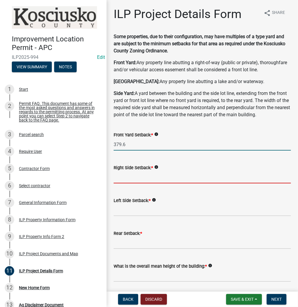
click at [140, 184] on input "text" at bounding box center [202, 177] width 177 height 12
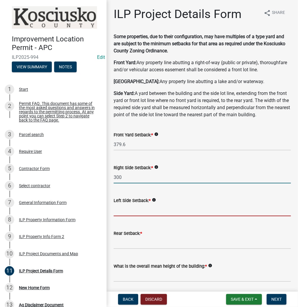
type input "300.0"
click at [128, 216] on input "text" at bounding box center [202, 210] width 177 height 12
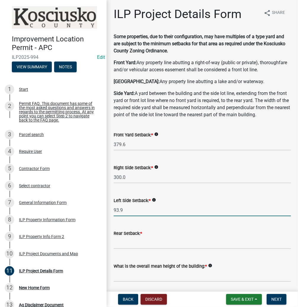
type input "93.9"
click at [123, 249] on input "text" at bounding box center [202, 243] width 177 height 12
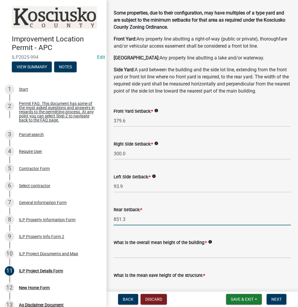
scroll to position [71, 0]
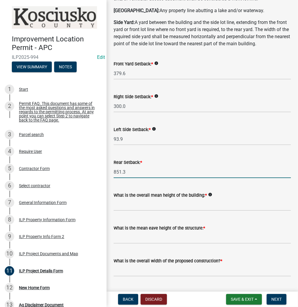
type input "851.3"
click at [140, 211] on input "text" at bounding box center [202, 205] width 177 height 12
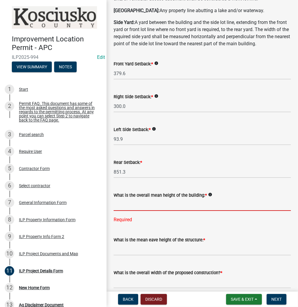
click at [121, 211] on input "text" at bounding box center [202, 205] width 177 height 12
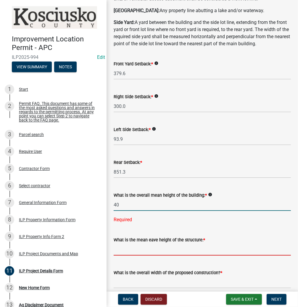
type input "40.0"
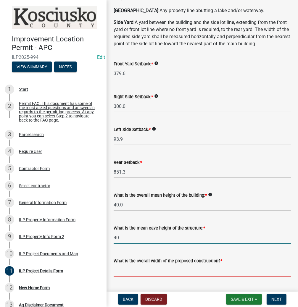
type input "40.0"
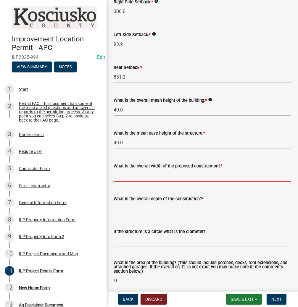
scroll to position [167, 0]
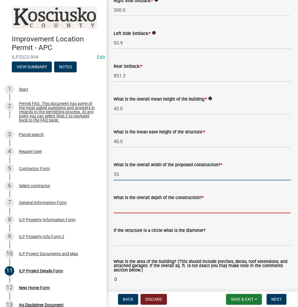
type input "55.00"
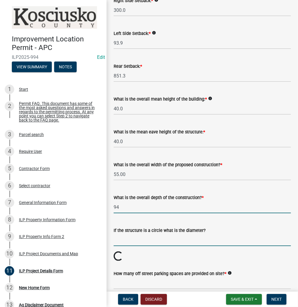
type input "94.00"
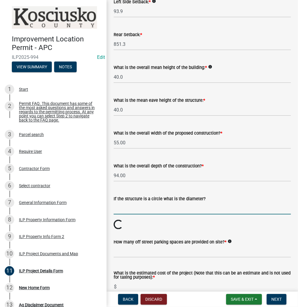
scroll to position [238, 0]
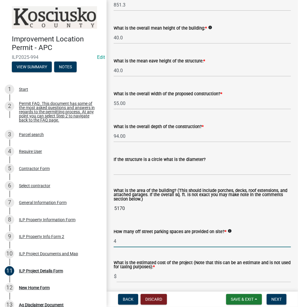
type input "4"
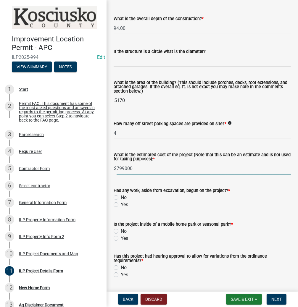
scroll to position [388, 0]
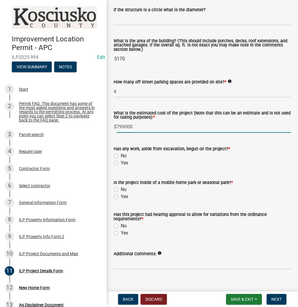
type input "799000"
click at [121, 160] on label "No" at bounding box center [124, 155] width 6 height 7
click at [121, 156] on input "No" at bounding box center [123, 154] width 4 height 4
radio input "true"
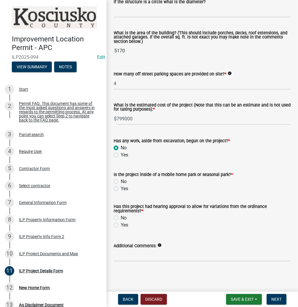
click at [121, 181] on label "No" at bounding box center [124, 181] width 6 height 7
click at [121, 181] on input "No" at bounding box center [123, 180] width 4 height 4
radio input "true"
click at [121, 218] on label "No" at bounding box center [124, 218] width 6 height 7
click at [121, 218] on input "No" at bounding box center [123, 217] width 4 height 4
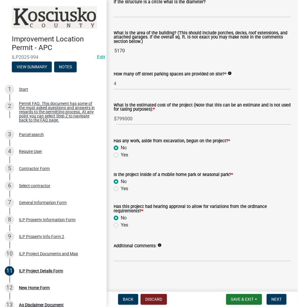
radio input "true"
click at [280, 296] on button "Next" at bounding box center [277, 299] width 20 height 11
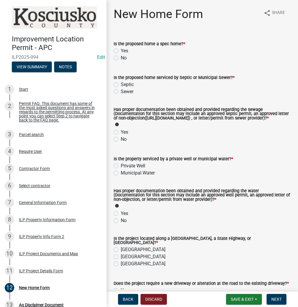
click at [121, 58] on label "No" at bounding box center [124, 57] width 6 height 7
click at [121, 58] on input "No" at bounding box center [123, 56] width 4 height 4
radio input "true"
click at [121, 84] on label "Septic" at bounding box center [127, 84] width 13 height 7
click at [121, 84] on input "Septic" at bounding box center [123, 83] width 4 height 4
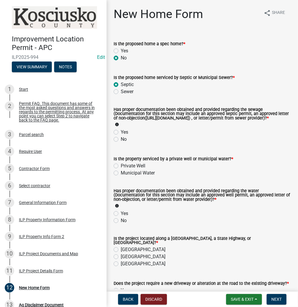
radio input "true"
click at [121, 136] on label "Yes" at bounding box center [124, 132] width 7 height 7
click at [121, 133] on input "Yes" at bounding box center [123, 131] width 4 height 4
radio input "true"
click at [121, 169] on label "Private Well" at bounding box center [133, 166] width 25 height 7
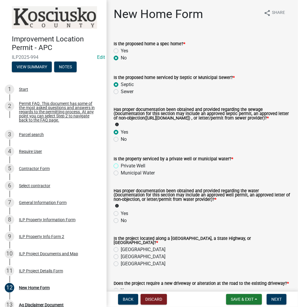
click at [121, 166] on input "Private Well" at bounding box center [123, 165] width 4 height 4
radio input "true"
click at [121, 217] on label "Yes" at bounding box center [124, 213] width 7 height 7
click at [121, 214] on input "Yes" at bounding box center [123, 212] width 4 height 4
radio input "true"
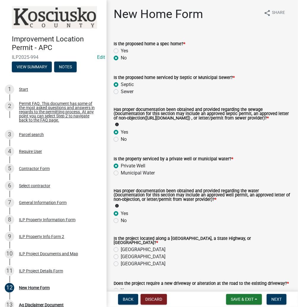
drag, startPoint x: 115, startPoint y: 252, endPoint x: 122, endPoint y: 255, distance: 7.9
click at [121, 253] on label "County Road" at bounding box center [143, 249] width 45 height 7
click at [121, 250] on input "County Road" at bounding box center [123, 248] width 4 height 4
radio input "true"
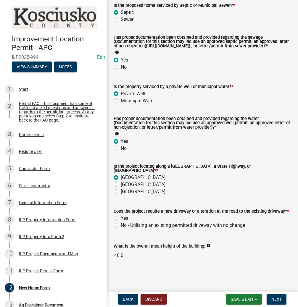
scroll to position [74, 0]
click at [121, 217] on label "Yes" at bounding box center [124, 218] width 7 height 7
click at [121, 217] on input "Yes" at bounding box center [123, 217] width 4 height 4
radio input "true"
click at [276, 301] on span "Next" at bounding box center [277, 299] width 10 height 5
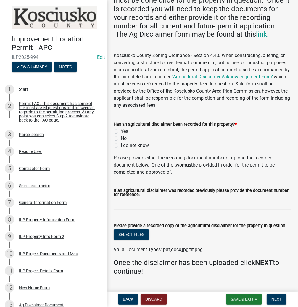
scroll to position [94, 0]
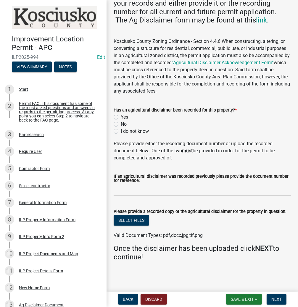
click at [121, 117] on label "Yes" at bounding box center [124, 117] width 7 height 7
click at [121, 117] on input "Yes" at bounding box center [123, 116] width 4 height 4
radio input "true"
click at [130, 221] on button "Select files" at bounding box center [132, 220] width 36 height 11
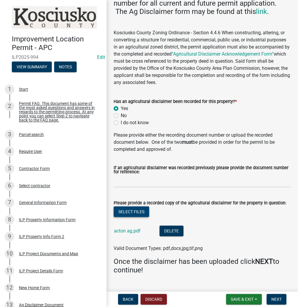
scroll to position [115, 0]
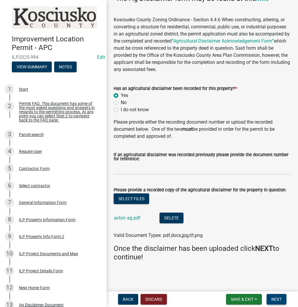
click at [274, 299] on span "Next" at bounding box center [277, 299] width 10 height 5
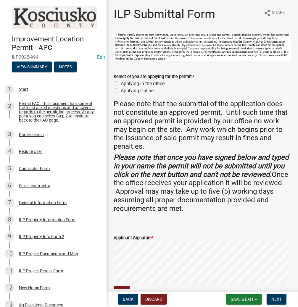
click at [121, 83] on label "Applying in the office" at bounding box center [143, 83] width 44 height 7
click at [121, 83] on input "Applying in the office" at bounding box center [123, 82] width 4 height 4
radio input "true"
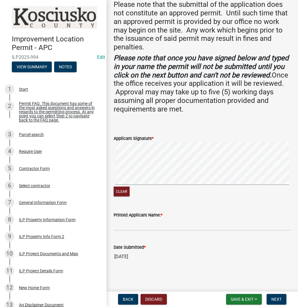
scroll to position [100, 0]
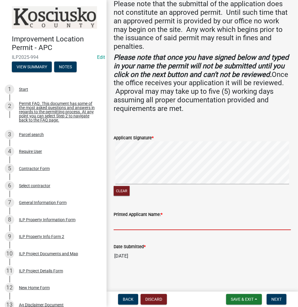
click at [128, 226] on input "Printed Applicant Name: *" at bounding box center [202, 224] width 177 height 12
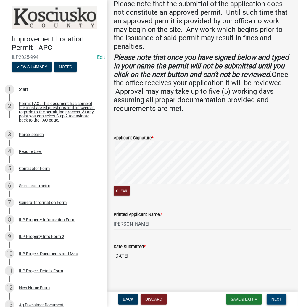
type input "CHRISTINE BROWN"
click at [276, 301] on span "Next" at bounding box center [277, 299] width 10 height 5
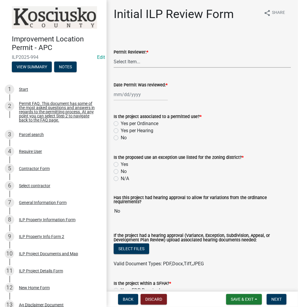
click at [135, 58] on select "Select Item... MMS LT AT CS Vacant Vacant" at bounding box center [202, 62] width 177 height 12
click at [114, 56] on select "Select Item... MMS LT AT CS Vacant Vacant" at bounding box center [202, 62] width 177 height 12
select select "c872cdc8-ca01-49f1-a213-e4b05fa58cd2"
click at [136, 95] on div at bounding box center [141, 95] width 54 height 12
select select "8"
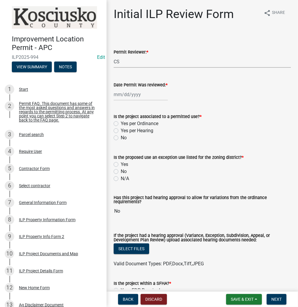
select select "2025"
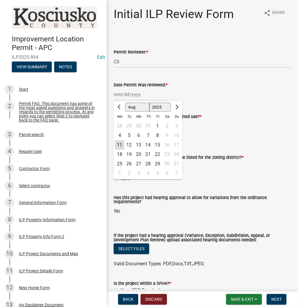
click at [121, 146] on div "11" at bounding box center [119, 144] width 9 height 9
type input "08/11/2025"
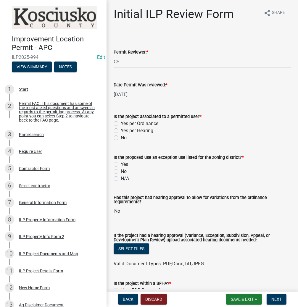
click at [121, 123] on label "Yes per Ordinance" at bounding box center [140, 123] width 38 height 7
click at [121, 123] on input "Yes per Ordinance" at bounding box center [123, 122] width 4 height 4
radio input "true"
click at [121, 172] on label "No" at bounding box center [124, 171] width 6 height 7
click at [121, 172] on input "No" at bounding box center [123, 170] width 4 height 4
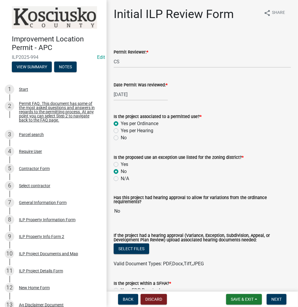
radio input "true"
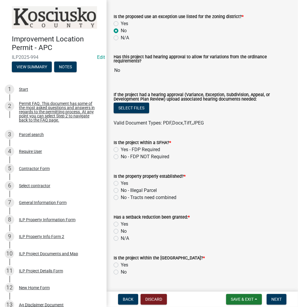
scroll to position [142, 0]
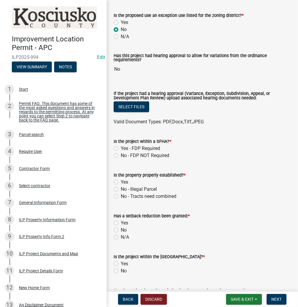
click at [121, 155] on label "No - FDP NOT Required" at bounding box center [145, 155] width 49 height 7
click at [121, 155] on input "No - FDP NOT Required" at bounding box center [123, 154] width 4 height 4
radio input "true"
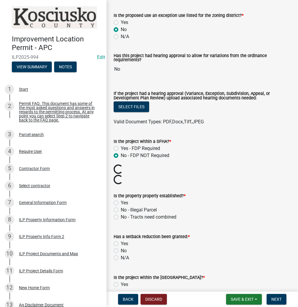
click at [121, 203] on label "Yes" at bounding box center [124, 203] width 7 height 7
click at [121, 203] on input "Yes" at bounding box center [123, 202] width 4 height 4
radio input "true"
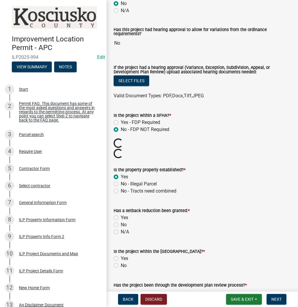
scroll to position [213, 0]
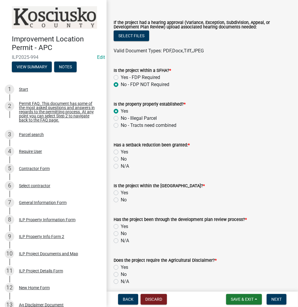
click at [121, 158] on label "No" at bounding box center [124, 159] width 6 height 7
click at [121, 158] on input "No" at bounding box center [123, 158] width 4 height 4
radio input "true"
click at [121, 198] on label "No" at bounding box center [124, 200] width 6 height 7
click at [121, 198] on input "No" at bounding box center [123, 199] width 4 height 4
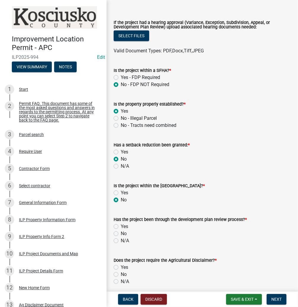
radio input "true"
click at [121, 235] on label "No" at bounding box center [124, 233] width 6 height 7
click at [121, 234] on input "No" at bounding box center [123, 232] width 4 height 4
radio input "true"
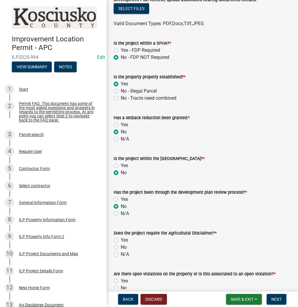
scroll to position [284, 0]
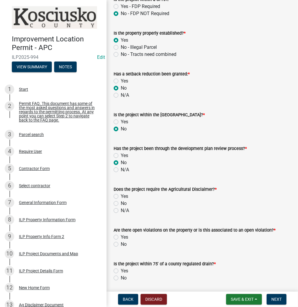
click at [121, 195] on label "Yes" at bounding box center [124, 196] width 7 height 7
click at [121, 195] on input "Yes" at bounding box center [123, 195] width 4 height 4
radio input "true"
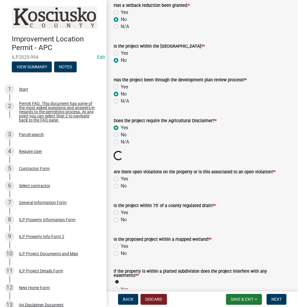
scroll to position [355, 0]
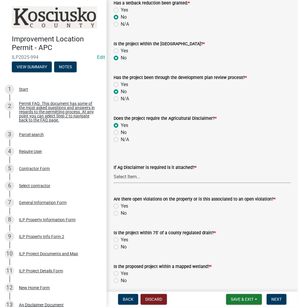
click at [125, 176] on select "Select Item... Yes No" at bounding box center [202, 177] width 177 height 12
click at [114, 171] on select "Select Item... Yes No" at bounding box center [202, 177] width 177 height 12
select select "c0fa77dd-9ee0-4144-9979-eb2eebb8c086"
click at [121, 213] on label "No" at bounding box center [124, 213] width 6 height 7
click at [121, 213] on input "No" at bounding box center [123, 212] width 4 height 4
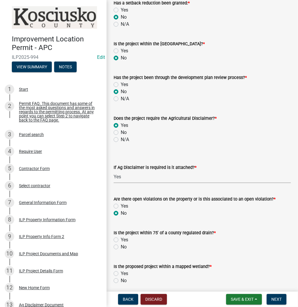
radio input "true"
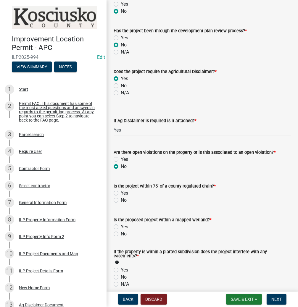
scroll to position [403, 0]
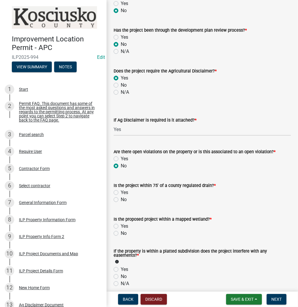
click at [121, 200] on label "No" at bounding box center [124, 199] width 6 height 7
click at [121, 200] on input "No" at bounding box center [123, 198] width 4 height 4
radio input "true"
click at [121, 233] on label "No" at bounding box center [124, 233] width 6 height 7
click at [121, 233] on input "No" at bounding box center [123, 232] width 4 height 4
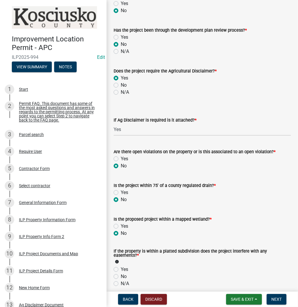
radio input "true"
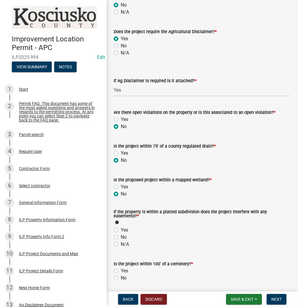
scroll to position [497, 0]
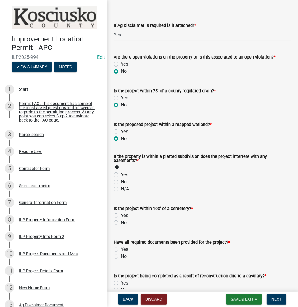
click at [121, 182] on label "No" at bounding box center [124, 182] width 6 height 7
click at [121, 182] on input "No" at bounding box center [123, 181] width 4 height 4
radio input "true"
click at [121, 222] on label "No" at bounding box center [124, 222] width 6 height 7
click at [121, 222] on input "No" at bounding box center [123, 221] width 4 height 4
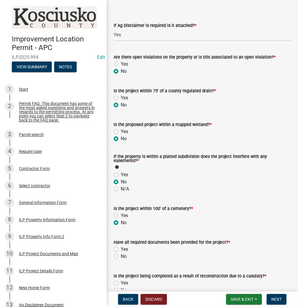
radio input "true"
click at [121, 248] on label "Yes" at bounding box center [124, 249] width 7 height 7
click at [121, 248] on input "Yes" at bounding box center [123, 248] width 4 height 4
radio input "true"
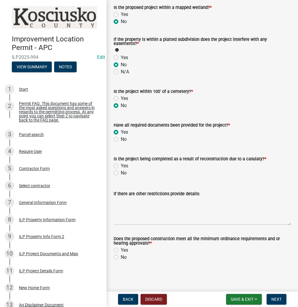
scroll to position [615, 0]
click at [121, 173] on label "No" at bounding box center [124, 173] width 6 height 7
click at [121, 173] on input "No" at bounding box center [123, 172] width 4 height 4
radio input "true"
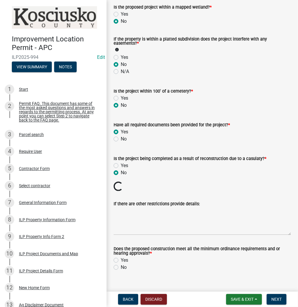
click at [121, 260] on label "Yes" at bounding box center [124, 260] width 7 height 7
click at [121, 260] on input "Yes" at bounding box center [123, 259] width 4 height 4
radio input "true"
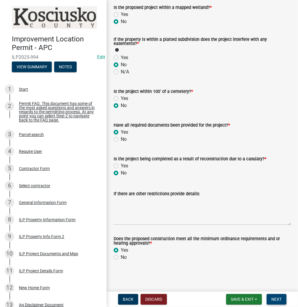
click at [276, 298] on span "Next" at bounding box center [277, 299] width 10 height 5
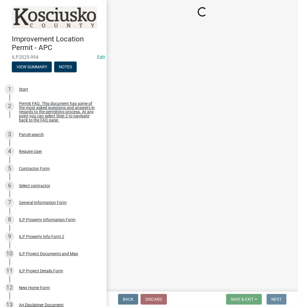
scroll to position [0, 0]
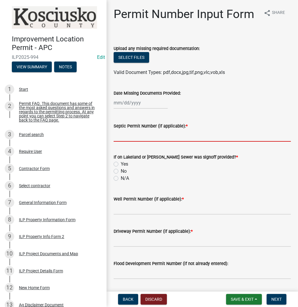
click at [124, 132] on input "Septic Permit Number (if applicable): *" at bounding box center [202, 136] width 177 height 12
type input "21265"
click at [118, 168] on div "No" at bounding box center [202, 171] width 177 height 7
click at [121, 173] on label "No" at bounding box center [124, 171] width 6 height 7
click at [121, 172] on input "No" at bounding box center [123, 170] width 4 height 4
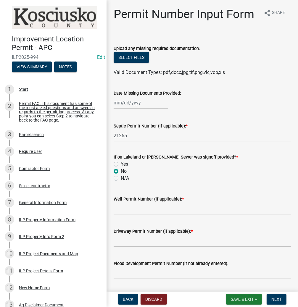
radio input "true"
click at [117, 210] on input "Well Permit Number (if applicable): *" at bounding box center [202, 209] width 177 height 12
type input "16691"
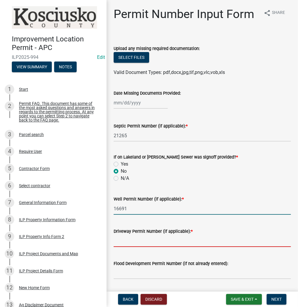
click at [120, 241] on input "Driveway Permit Number (if applicable): *" at bounding box center [202, 241] width 177 height 12
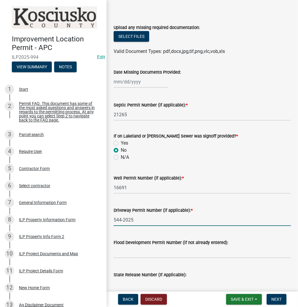
scroll to position [71, 0]
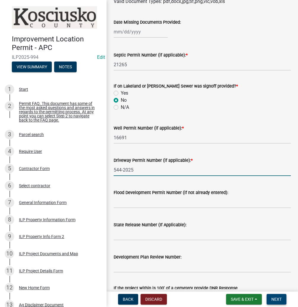
type input "544-2025"
click at [284, 301] on button "Next" at bounding box center [277, 299] width 20 height 11
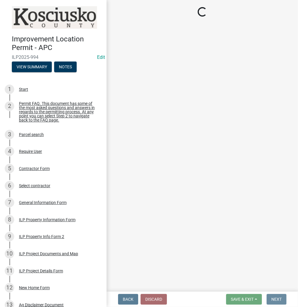
scroll to position [0, 0]
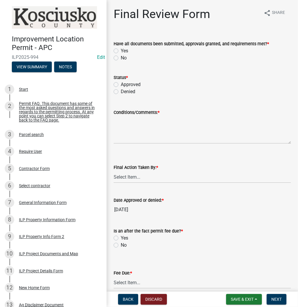
click at [121, 50] on label "Yes" at bounding box center [124, 50] width 7 height 7
click at [121, 50] on input "Yes" at bounding box center [123, 49] width 4 height 4
radio input "true"
click at [121, 84] on label "Approved" at bounding box center [131, 84] width 20 height 7
click at [121, 84] on input "Approved" at bounding box center [123, 83] width 4 height 4
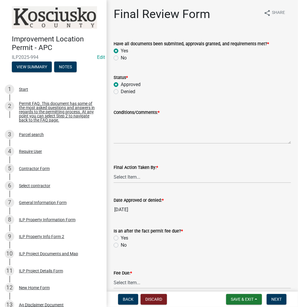
radio input "true"
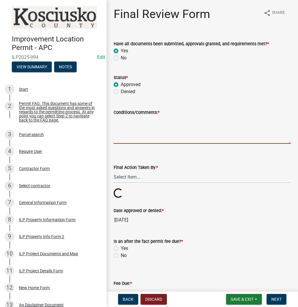
click at [123, 124] on textarea "Conditions/Comments: *" at bounding box center [202, 130] width 177 height 28
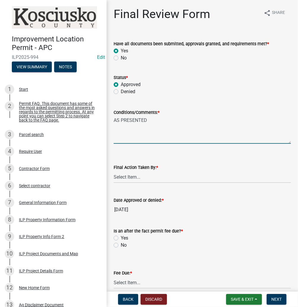
type textarea "AS PRESENTED"
click at [136, 176] on select "Select Item... MMS LT AT CS Vacant Vacant" at bounding box center [202, 177] width 177 height 12
click at [114, 171] on select "Select Item... MMS LT AT CS Vacant Vacant" at bounding box center [202, 177] width 177 height 12
select select "c872cdc8-ca01-49f1-a213-e4b05fa58cd2"
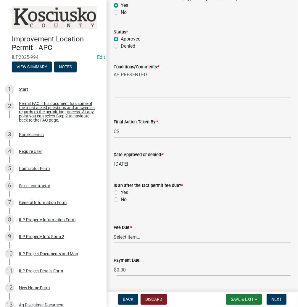
scroll to position [47, 0]
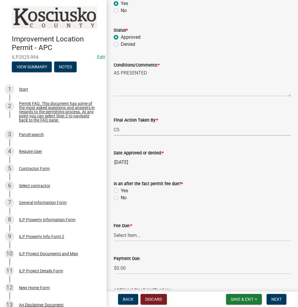
click at [121, 199] on label "No" at bounding box center [124, 198] width 6 height 7
click at [121, 198] on input "No" at bounding box center [123, 197] width 4 height 4
radio input "true"
click at [138, 231] on select "Select Item... N/A $10.00 $25.00 $125.00 $250 $500 $500 + $10.00 for every 10 s…" at bounding box center [202, 235] width 177 height 12
click at [114, 229] on select "Select Item... N/A $10.00 $25.00 $125.00 $250 $500 $500 + $10.00 for every 10 s…" at bounding box center [202, 235] width 177 height 12
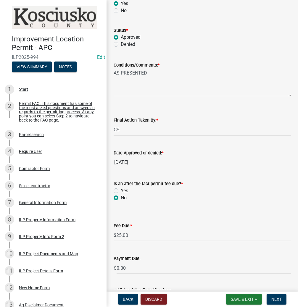
select select "71256567-8c52-414d-b434-ae6b266e1a0e"
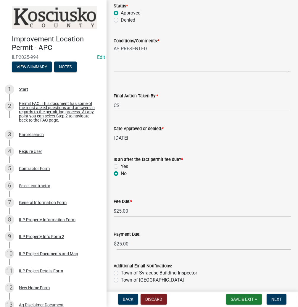
scroll to position [94, 0]
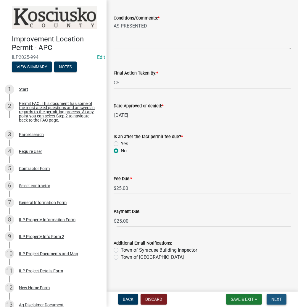
click at [280, 298] on span "Next" at bounding box center [277, 299] width 10 height 5
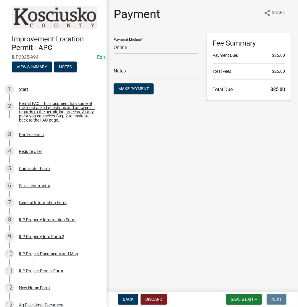
click at [129, 45] on select "Credit Card POS Check Cash Online" at bounding box center [156, 47] width 84 height 12
select select "0: 2"
click at [114, 41] on select "Credit Card POS Check Cash Online" at bounding box center [156, 47] width 84 height 12
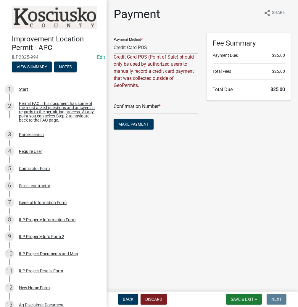
click at [154, 46] on select "Credit Card POS Check Cash Online" at bounding box center [156, 47] width 84 height 12
click at [114, 41] on select "Credit Card POS Check Cash Online" at bounding box center [156, 47] width 84 height 12
click at [130, 106] on input "text" at bounding box center [156, 108] width 84 height 12
paste input "14798278"
type input "14798278"
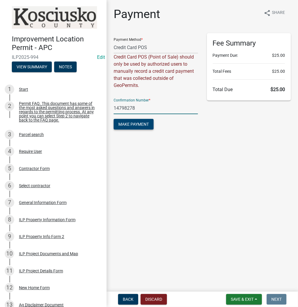
click at [130, 121] on button "Make Payment" at bounding box center [134, 124] width 40 height 11
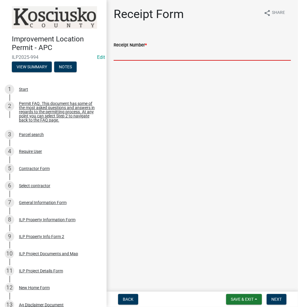
click at [126, 53] on input "Receipt Number *" at bounding box center [202, 55] width 177 height 12
paste input "14798278"
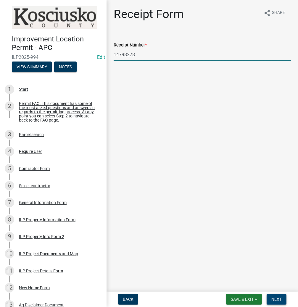
type input "14798278"
click at [278, 297] on span "Next" at bounding box center [277, 299] width 10 height 5
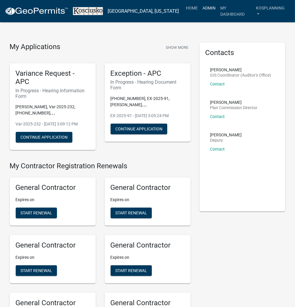
click at [211, 8] on link "Admin" at bounding box center [209, 7] width 18 height 11
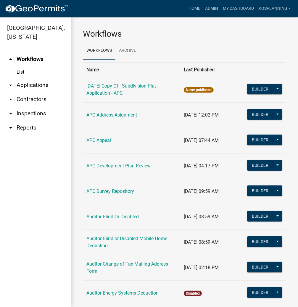
click at [51, 80] on link "arrow_drop_down Applications" at bounding box center [35, 85] width 71 height 14
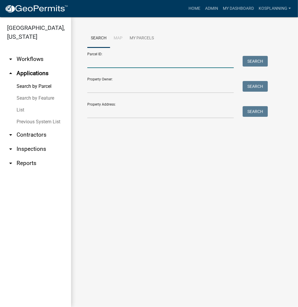
click at [102, 60] on input "Parcel ID:" at bounding box center [160, 62] width 147 height 12
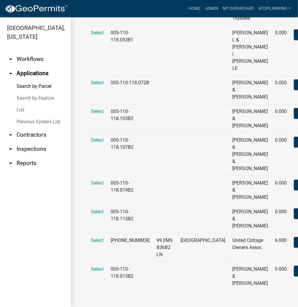
scroll to position [1005, 0]
type input "005110118"
click at [97, 183] on span "Select" at bounding box center [97, 183] width 13 height 6
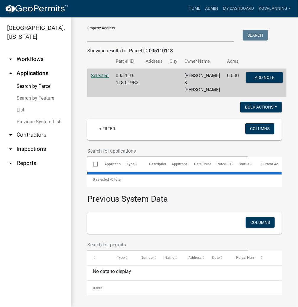
scroll to position [0, 0]
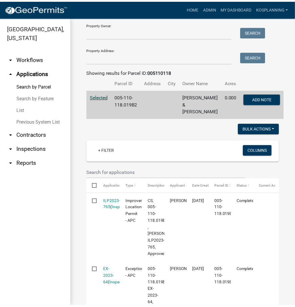
scroll to position [71, 0]
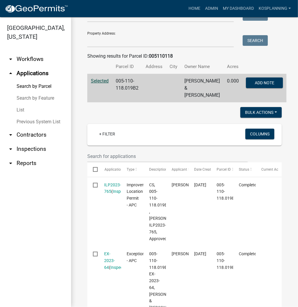
click at [112, 190] on link "ILP2023-765" at bounding box center [113, 189] width 17 height 12
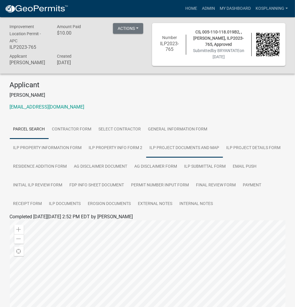
click at [146, 148] on link "ILP Project Documents and Map" at bounding box center [184, 148] width 77 height 19
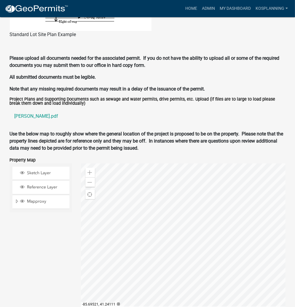
scroll to position [568, 0]
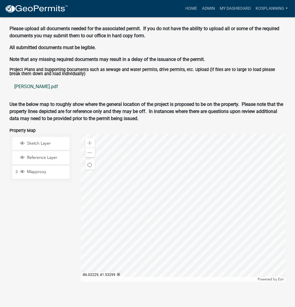
click at [25, 88] on link "tate.pdf" at bounding box center [147, 87] width 275 height 14
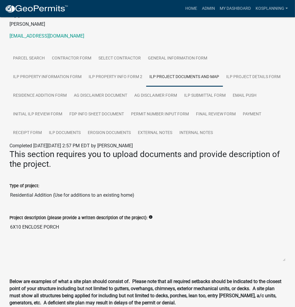
scroll to position [0, 0]
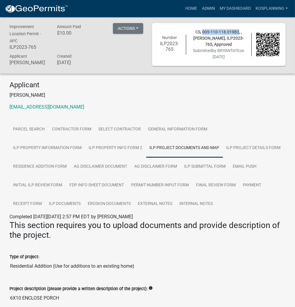
drag, startPoint x: 203, startPoint y: 30, endPoint x: 237, endPoint y: 32, distance: 34.7
click at [237, 32] on span "CS, 005-110-118.019B2, , TATE, ILP2023-765, Approved" at bounding box center [218, 38] width 50 height 17
copy span "005-110-118.019B2"
click at [223, 149] on link "ILP Project Details Form" at bounding box center [253, 148] width 61 height 19
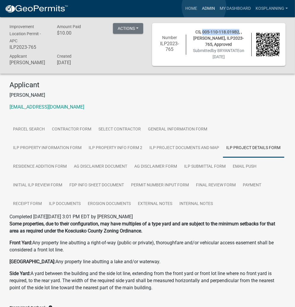
click at [204, 7] on link "Admin" at bounding box center [208, 8] width 18 height 11
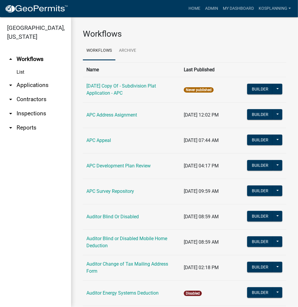
click at [34, 85] on link "arrow_drop_down Applications" at bounding box center [35, 85] width 71 height 14
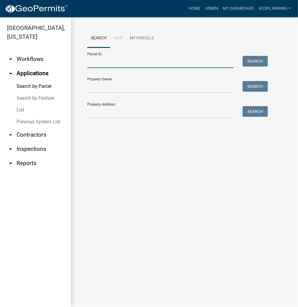
click at [98, 62] on input "Parcel ID:" at bounding box center [160, 62] width 147 height 12
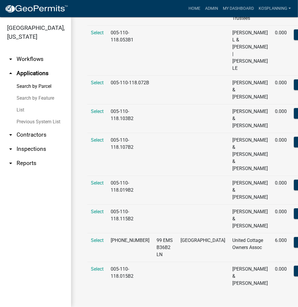
scroll to position [1005, 0]
type input "005110118"
click at [94, 238] on span "Select" at bounding box center [97, 241] width 13 height 6
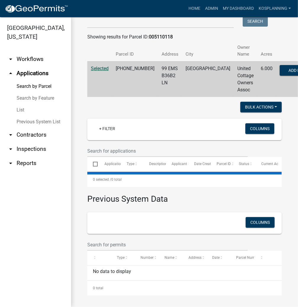
scroll to position [0, 0]
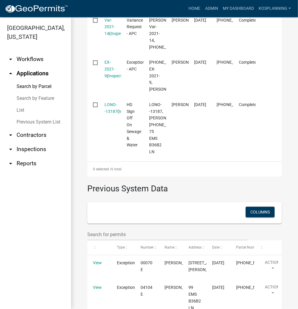
scroll to position [461, 0]
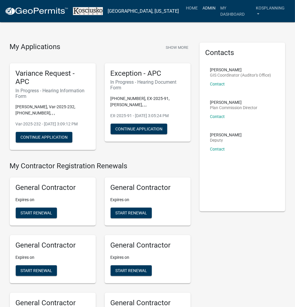
click at [206, 8] on link "Admin" at bounding box center [209, 7] width 18 height 11
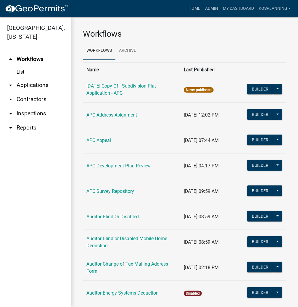
click at [33, 87] on link "arrow_drop_down Applications" at bounding box center [35, 85] width 71 height 14
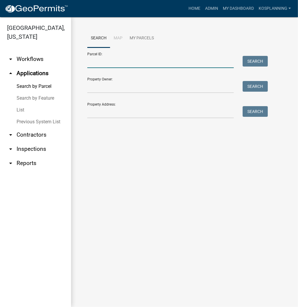
click at [97, 60] on input "Parcel ID:" at bounding box center [160, 62] width 147 height 12
paste input "005-110-118.019B2"
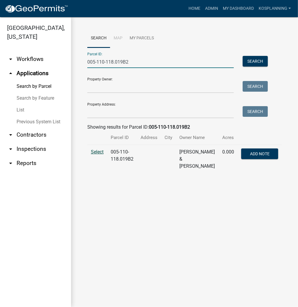
type input "005-110-118.019B2"
click at [102, 152] on span "Select" at bounding box center [97, 152] width 13 height 6
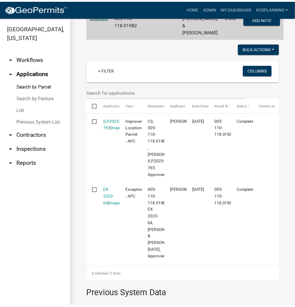
scroll to position [142, 0]
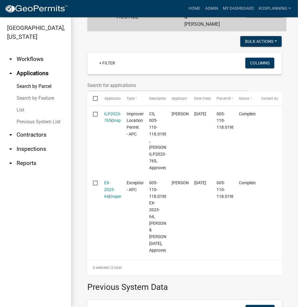
click at [107, 197] on link "EX-2023-64" at bounding box center [110, 190] width 11 height 18
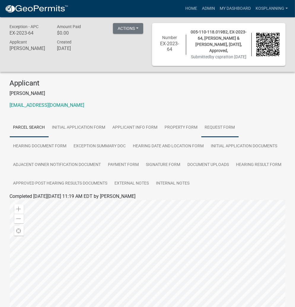
click at [218, 127] on link "Request Form" at bounding box center [219, 127] width 37 height 19
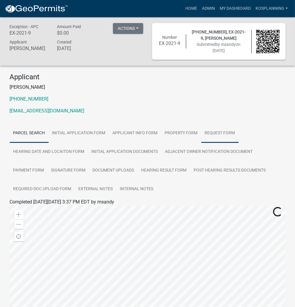
click at [212, 133] on link "Request Form" at bounding box center [219, 133] width 37 height 19
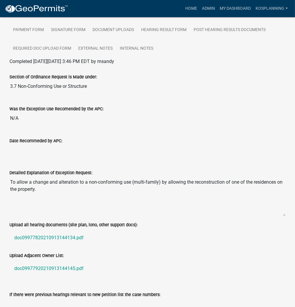
scroll to position [142, 0]
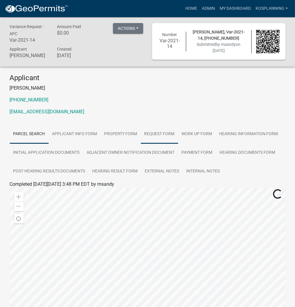
drag, startPoint x: 168, startPoint y: 139, endPoint x: 172, endPoint y: 140, distance: 3.4
click at [168, 139] on link "Request Form" at bounding box center [159, 134] width 37 height 19
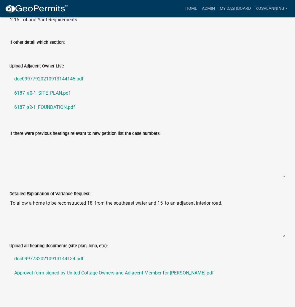
scroll to position [71, 0]
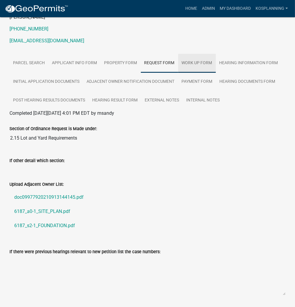
click at [195, 67] on link "Work Up Form" at bounding box center [197, 63] width 38 height 19
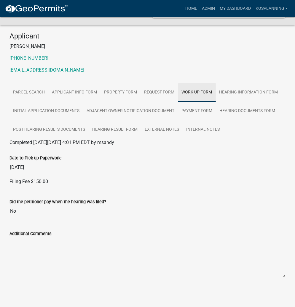
scroll to position [47, 0]
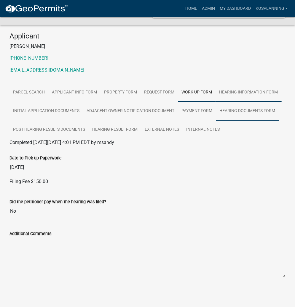
drag, startPoint x: 236, startPoint y: 92, endPoint x: 226, endPoint y: 112, distance: 22.5
click at [236, 92] on link "Hearing Information Form" at bounding box center [249, 92] width 66 height 19
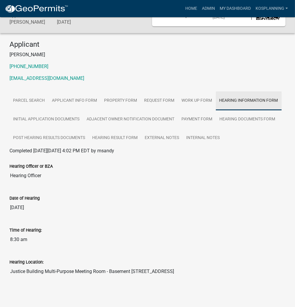
scroll to position [39, 0]
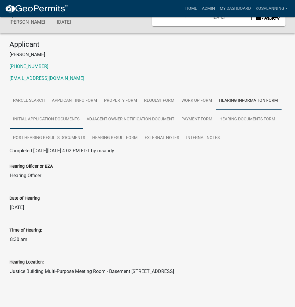
click at [60, 121] on link "Initial Application Documents" at bounding box center [46, 119] width 73 height 19
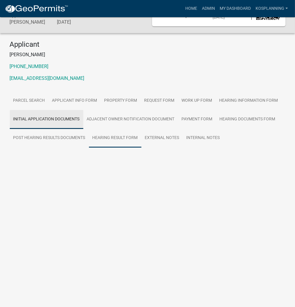
scroll to position [17, 0]
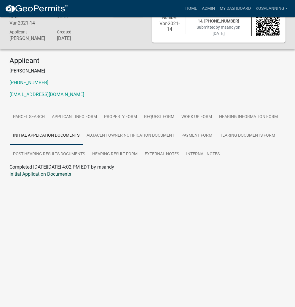
click at [52, 177] on link "Initial Application Documents" at bounding box center [41, 174] width 62 height 6
click at [168, 121] on link "Request Form" at bounding box center [159, 117] width 37 height 19
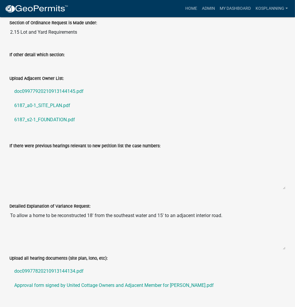
scroll to position [200, 0]
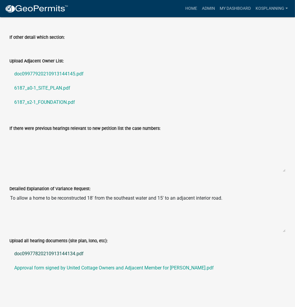
click at [46, 256] on link "doc09977820210913144134.pdf" at bounding box center [147, 254] width 275 height 14
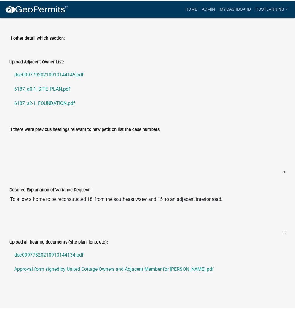
scroll to position [198, 0]
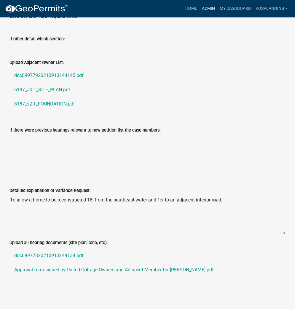
click at [210, 9] on link "Admin" at bounding box center [208, 8] width 18 height 11
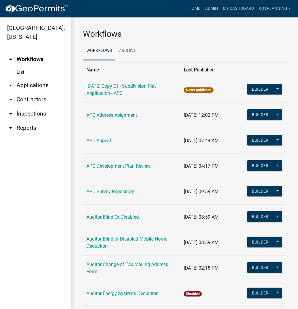
click at [38, 83] on link "arrow_drop_down Applications" at bounding box center [35, 85] width 71 height 14
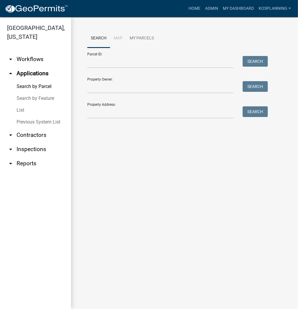
click at [24, 110] on link "List" at bounding box center [35, 110] width 71 height 12
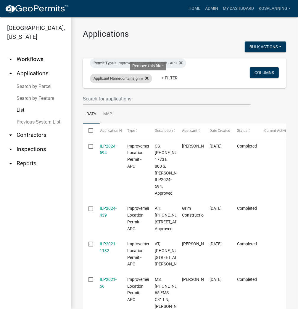
click at [147, 75] on fa-icon at bounding box center [146, 78] width 6 height 9
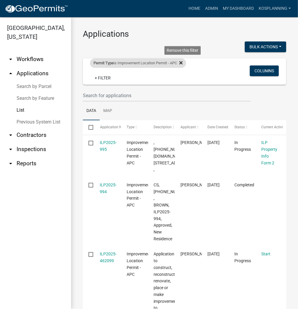
click at [182, 64] on icon at bounding box center [180, 62] width 3 height 3
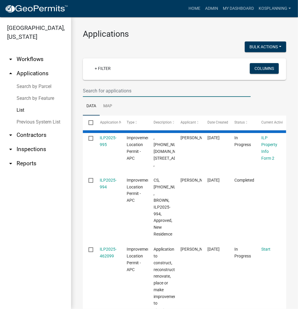
click at [95, 92] on input "text" at bounding box center [167, 91] width 168 height 12
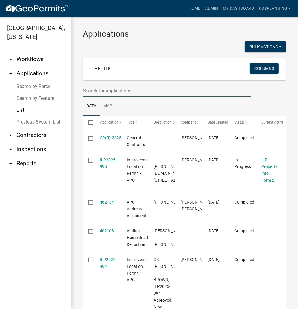
paste input "04104E"
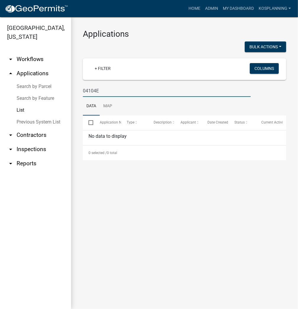
click at [96, 90] on input "04104E" at bounding box center [167, 91] width 168 height 12
type input "04104"
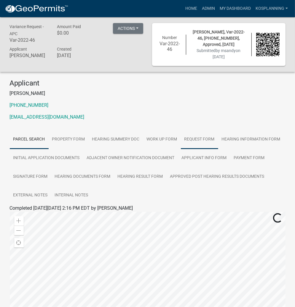
click at [203, 138] on link "Request Form" at bounding box center [199, 139] width 37 height 19
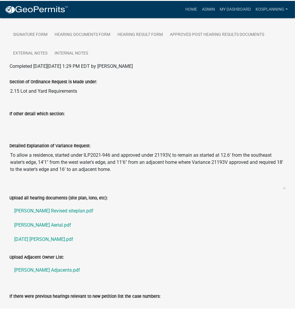
scroll to position [142, 0]
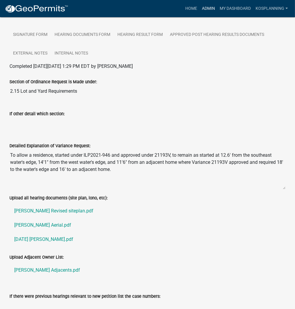
click at [207, 6] on link "Admin" at bounding box center [208, 8] width 18 height 11
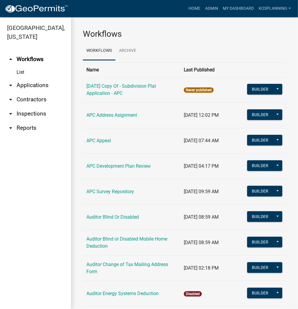
click at [34, 83] on link "arrow_drop_down Applications" at bounding box center [35, 85] width 71 height 14
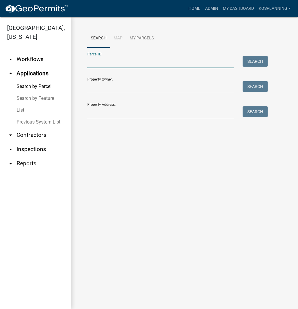
click at [101, 62] on input "Parcel ID:" at bounding box center [160, 62] width 147 height 12
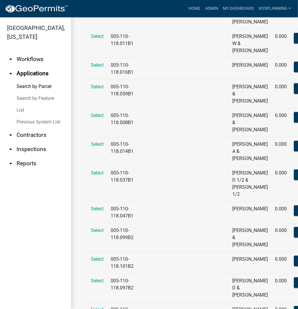
scroll to position [80, 0]
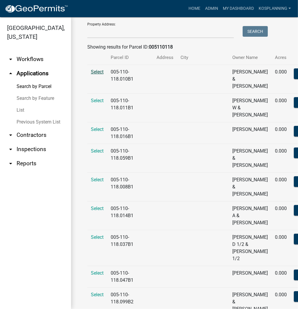
type input "005110118"
click at [99, 75] on span "Select" at bounding box center [97, 72] width 13 height 6
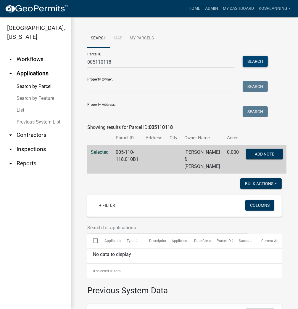
click at [261, 60] on button "Search" at bounding box center [255, 61] width 25 height 11
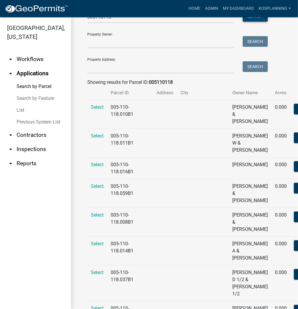
scroll to position [47, 0]
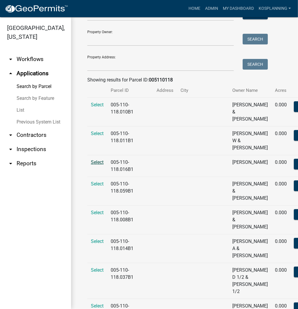
click at [97, 165] on span "Select" at bounding box center [97, 162] width 13 height 6
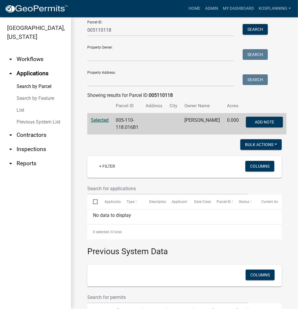
scroll to position [24, 0]
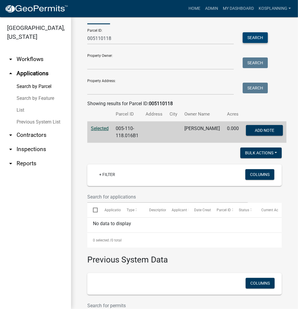
click at [263, 38] on button "Search" at bounding box center [255, 37] width 25 height 11
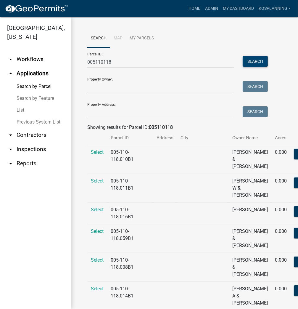
scroll to position [47, 0]
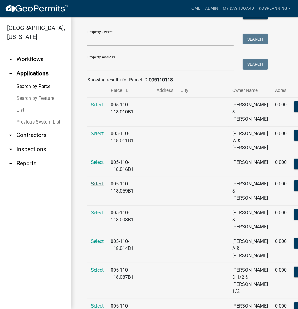
click at [99, 187] on span "Select" at bounding box center [97, 184] width 13 height 6
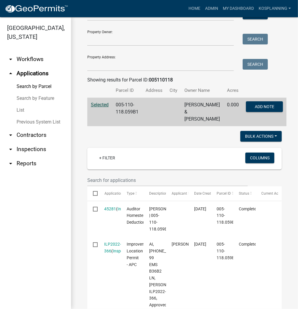
scroll to position [0, 0]
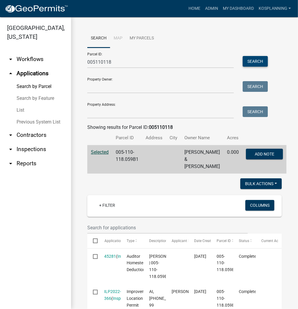
click at [261, 59] on button "Search" at bounding box center [255, 61] width 25 height 11
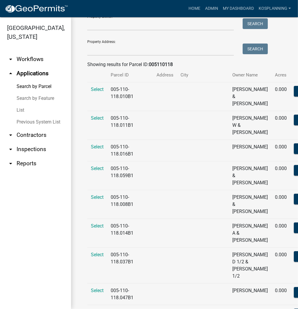
scroll to position [71, 0]
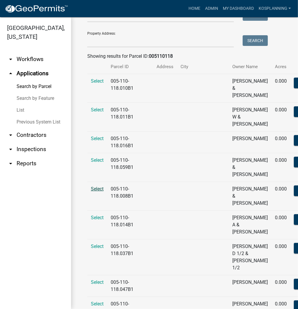
click at [99, 192] on span "Select" at bounding box center [97, 189] width 13 height 6
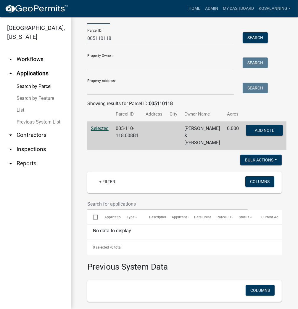
scroll to position [0, 0]
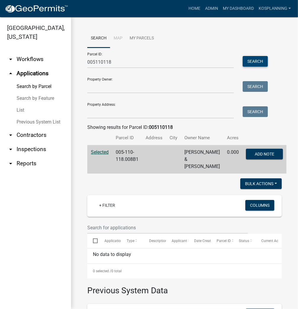
click at [260, 65] on button "Search" at bounding box center [255, 61] width 25 height 11
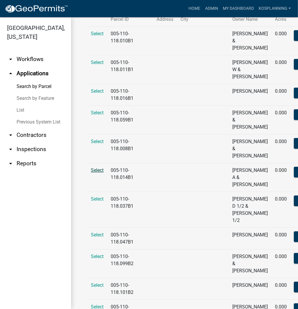
click at [102, 173] on span "Select" at bounding box center [97, 170] width 13 height 6
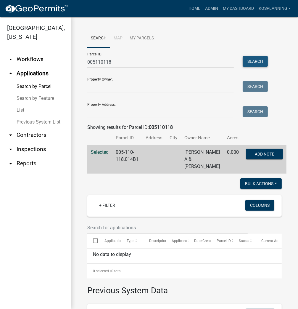
click at [251, 62] on button "Search" at bounding box center [255, 61] width 25 height 11
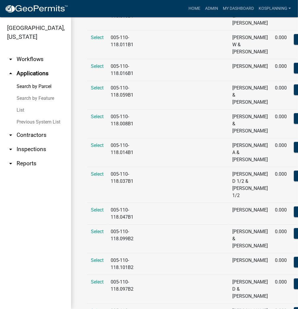
scroll to position [166, 0]
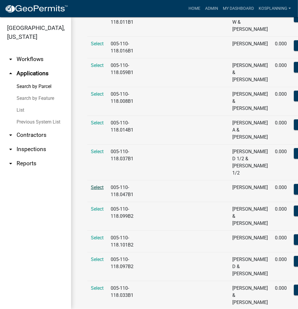
click at [101, 190] on span "Select" at bounding box center [97, 187] width 13 height 6
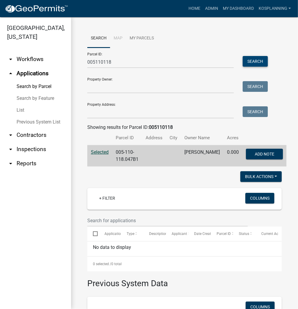
click at [258, 60] on button "Search" at bounding box center [255, 61] width 25 height 11
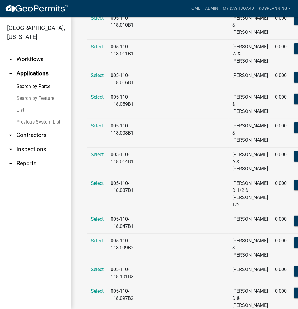
scroll to position [142, 0]
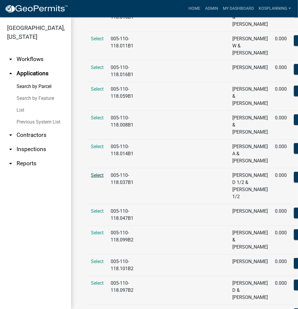
click at [96, 178] on span "Select" at bounding box center [97, 175] width 13 height 6
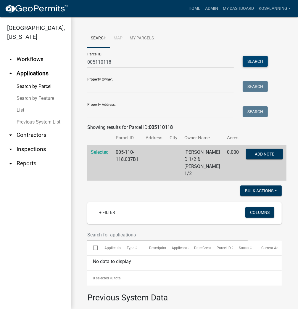
click at [257, 59] on button "Search" at bounding box center [255, 61] width 25 height 11
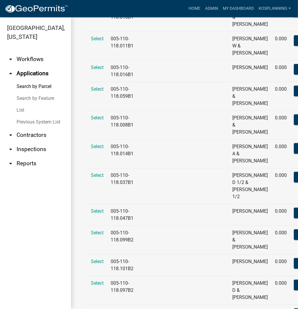
scroll to position [213, 0]
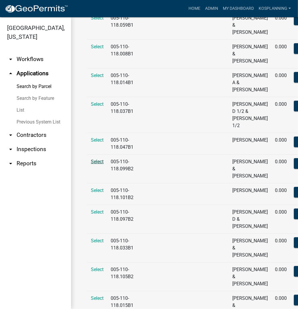
click at [101, 164] on span "Select" at bounding box center [97, 162] width 13 height 6
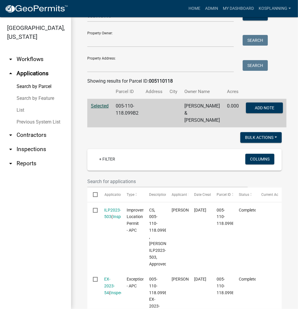
scroll to position [0, 0]
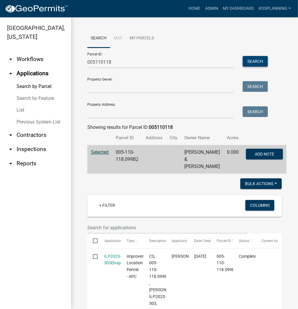
click at [256, 59] on button "Search" at bounding box center [255, 61] width 25 height 11
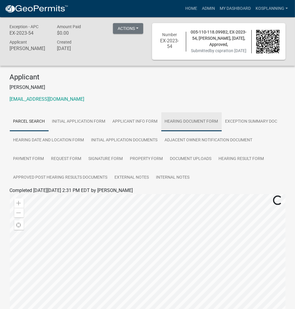
click at [184, 126] on link "Hearing Document Form" at bounding box center [191, 121] width 60 height 19
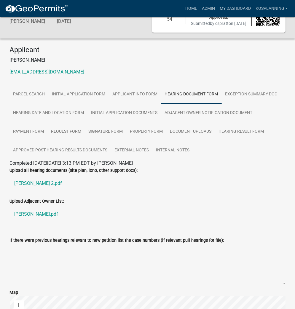
scroll to position [71, 0]
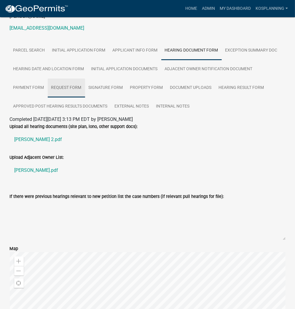
click at [67, 94] on link "Request Form" at bounding box center [66, 87] width 37 height 19
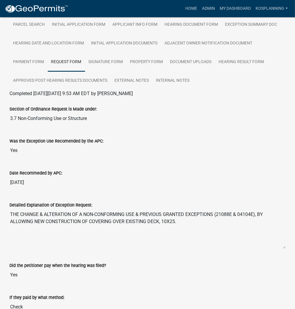
scroll to position [168, 0]
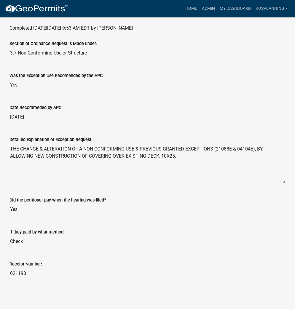
drag, startPoint x: 239, startPoint y: 148, endPoint x: 255, endPoint y: 147, distance: 15.7
click at [255, 147] on textarea "THE CHANGE & ALTERATION OF A NON-CONFORMING USE & PREVIOUS GRANTED EXCEPTIONS (…" at bounding box center [147, 163] width 275 height 40
